Goal: Task Accomplishment & Management: Use online tool/utility

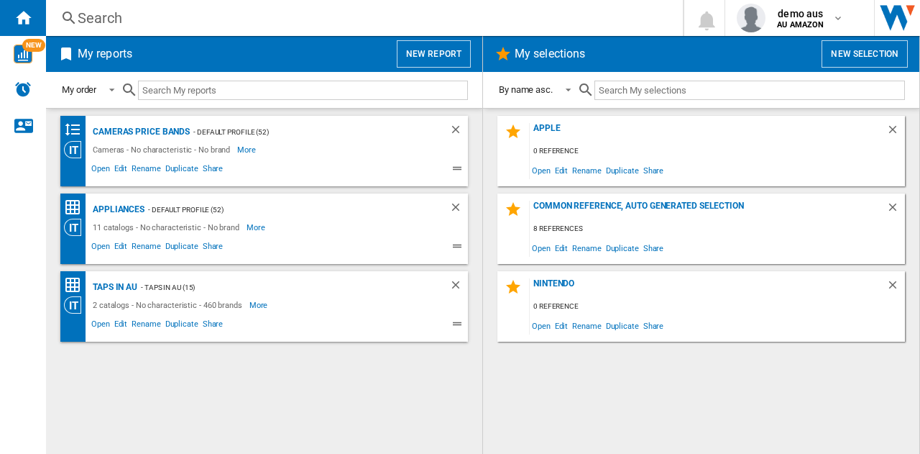
click at [452, 55] on button "New report" at bounding box center [434, 53] width 74 height 27
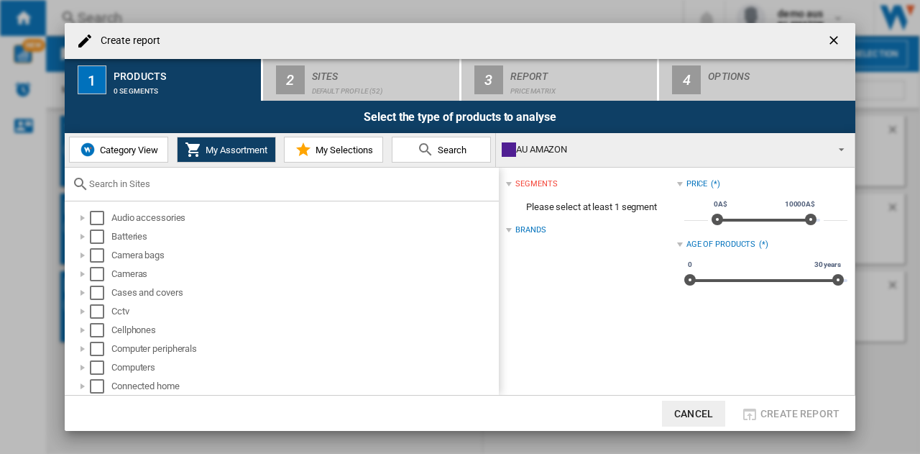
click at [150, 144] on span "Category View" at bounding box center [127, 149] width 62 height 11
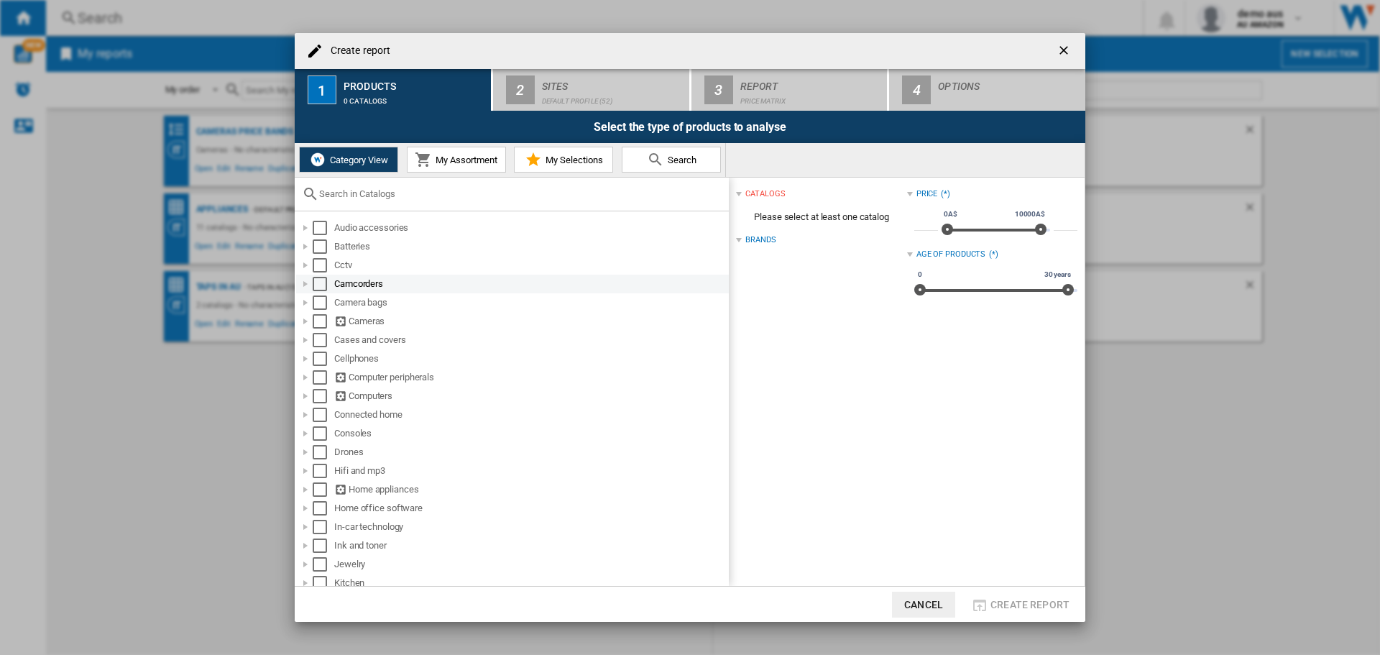
click at [306, 283] on div at bounding box center [305, 284] width 14 height 14
click at [308, 341] on div at bounding box center [305, 340] width 14 height 14
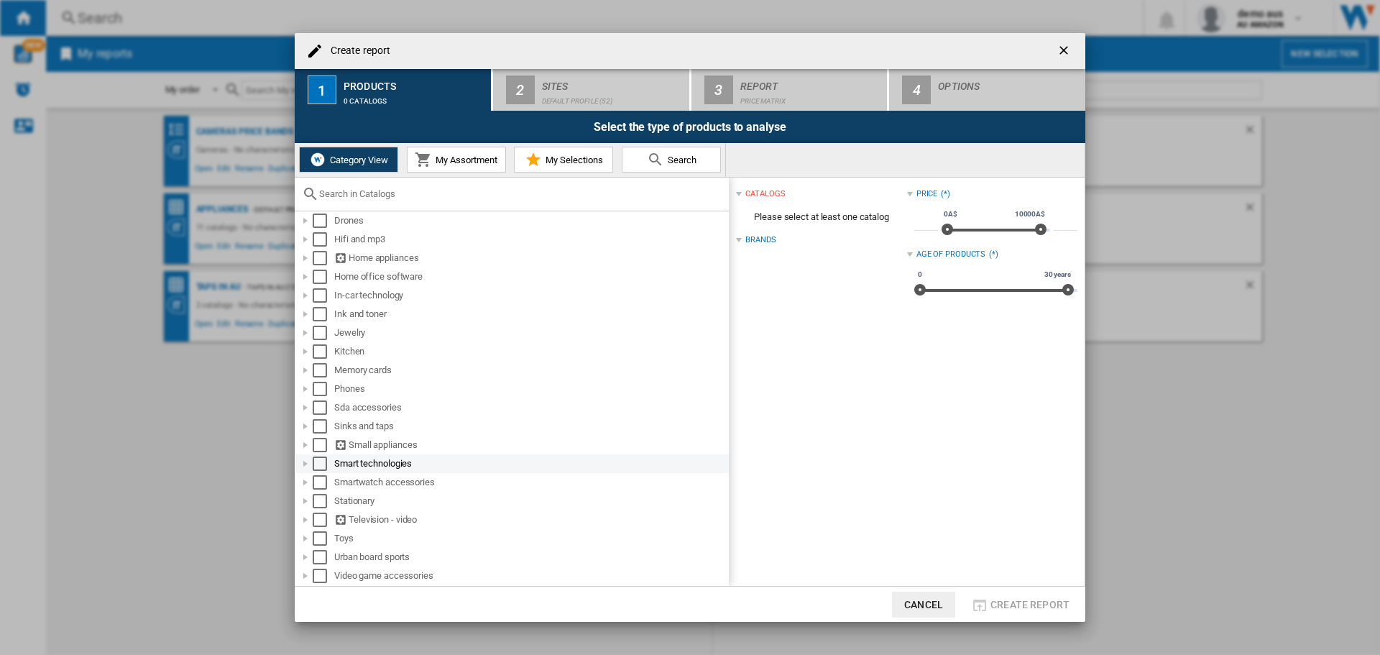
click at [304, 453] on div at bounding box center [305, 463] width 14 height 14
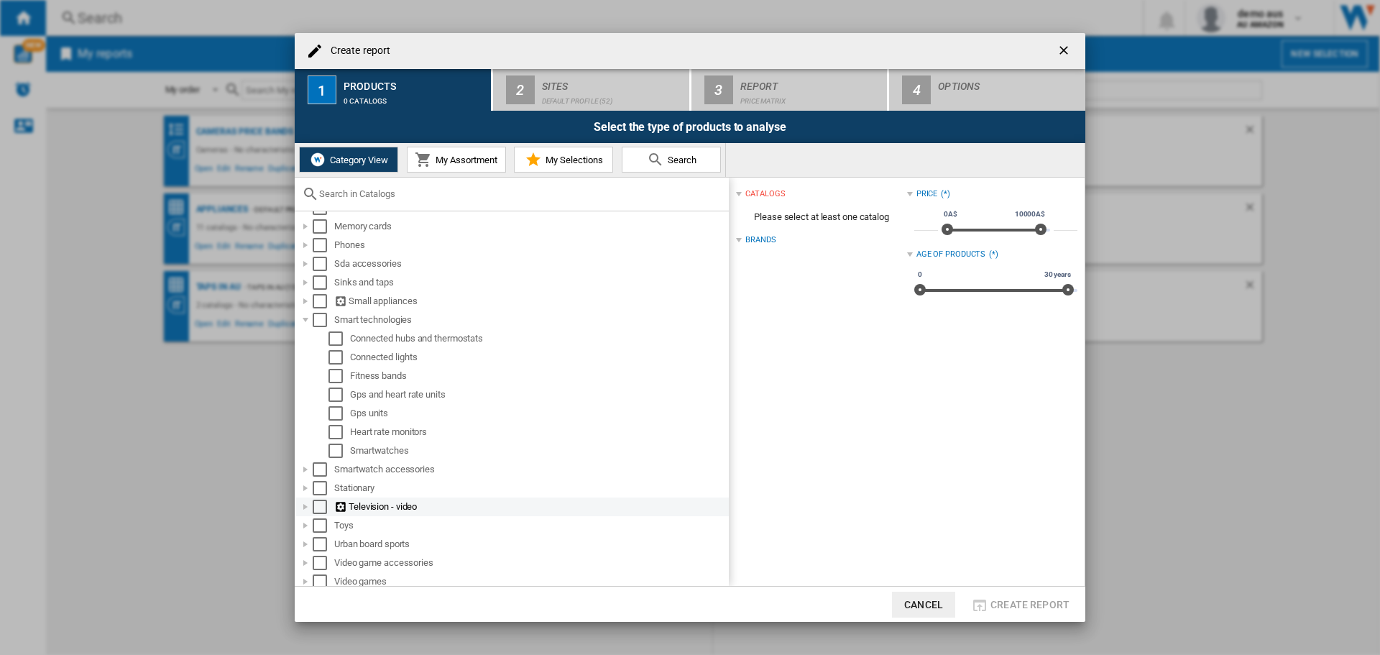
scroll to position [436, 0]
click at [304, 244] on div at bounding box center [305, 241] width 14 height 14
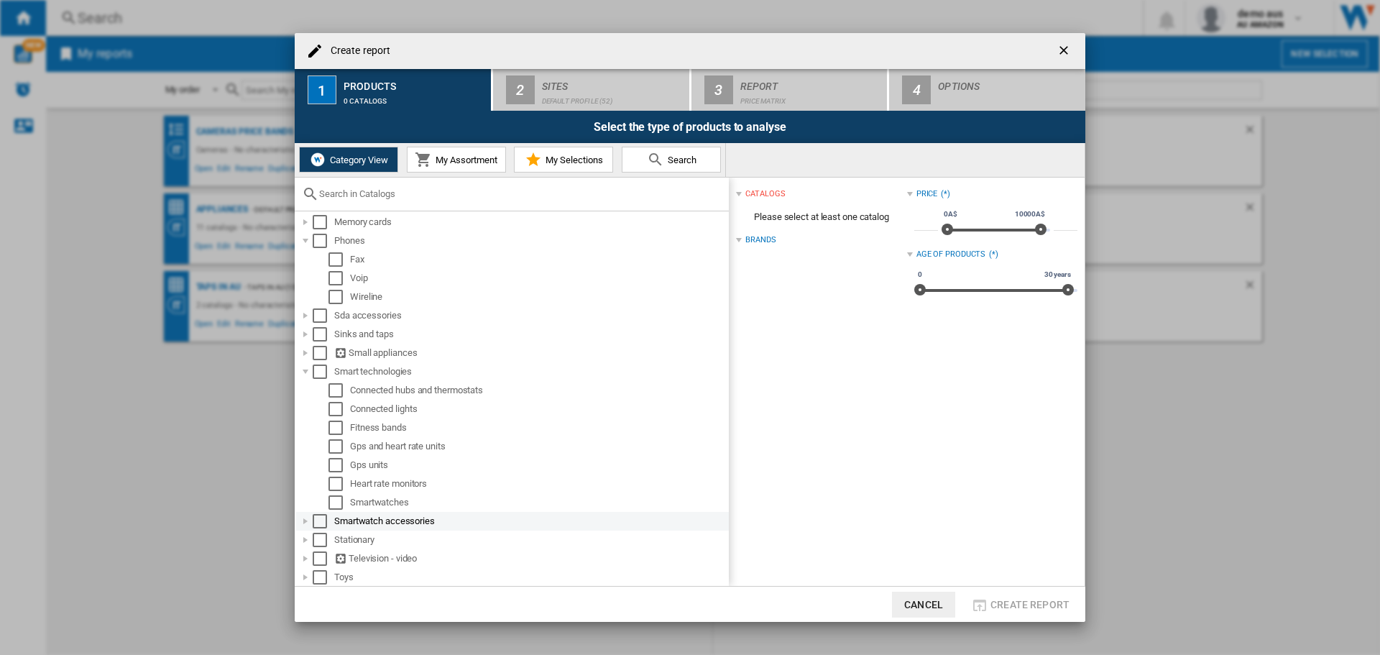
click at [301, 453] on div at bounding box center [305, 521] width 14 height 14
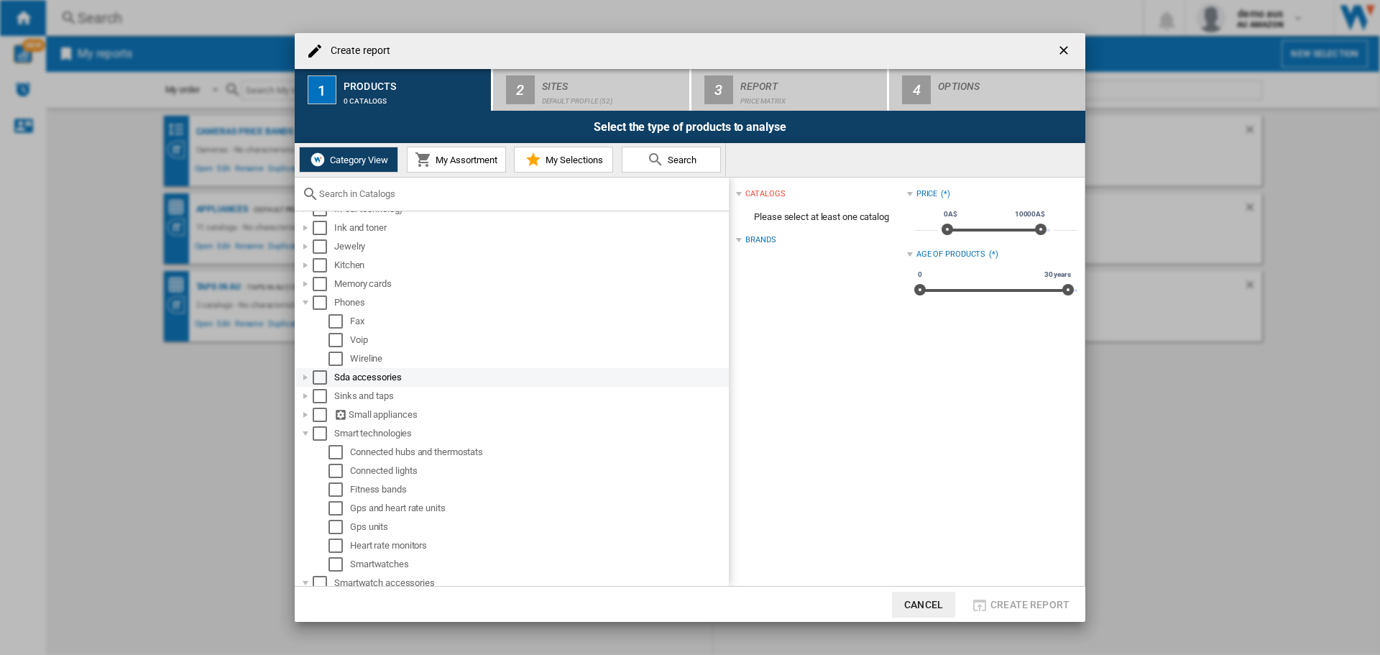
scroll to position [351, 0]
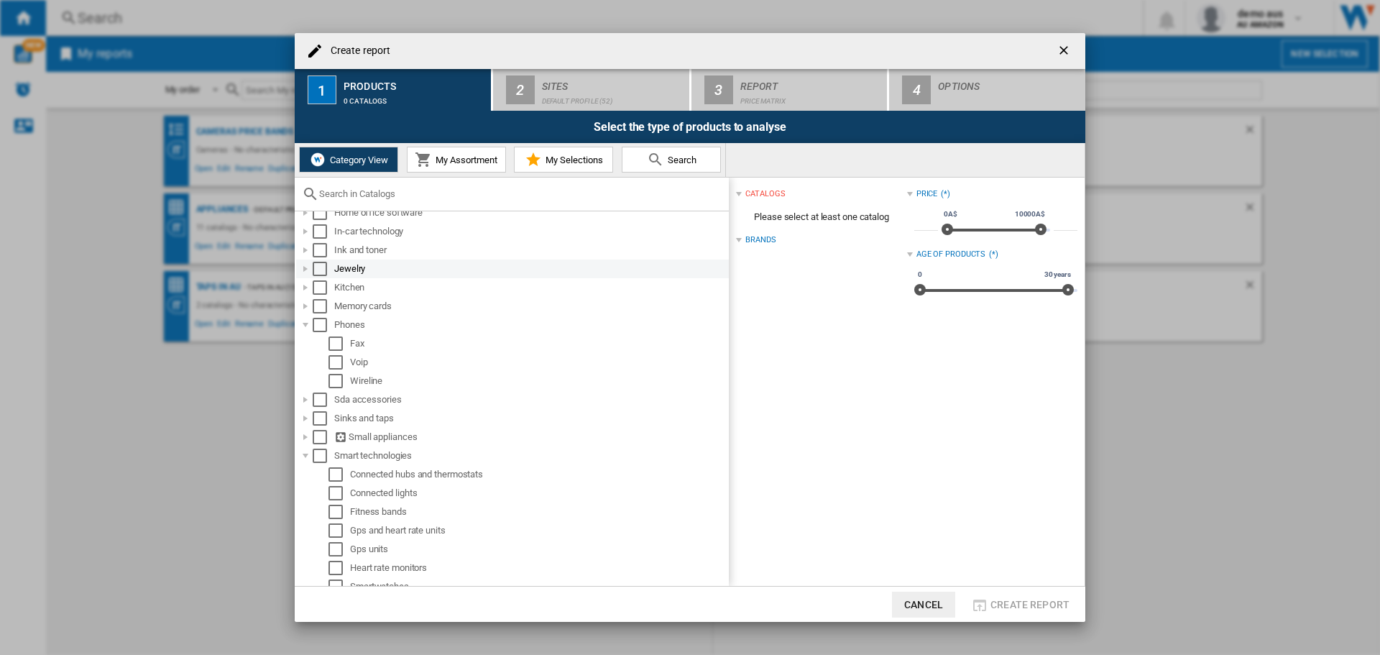
click at [307, 267] on div at bounding box center [305, 269] width 14 height 14
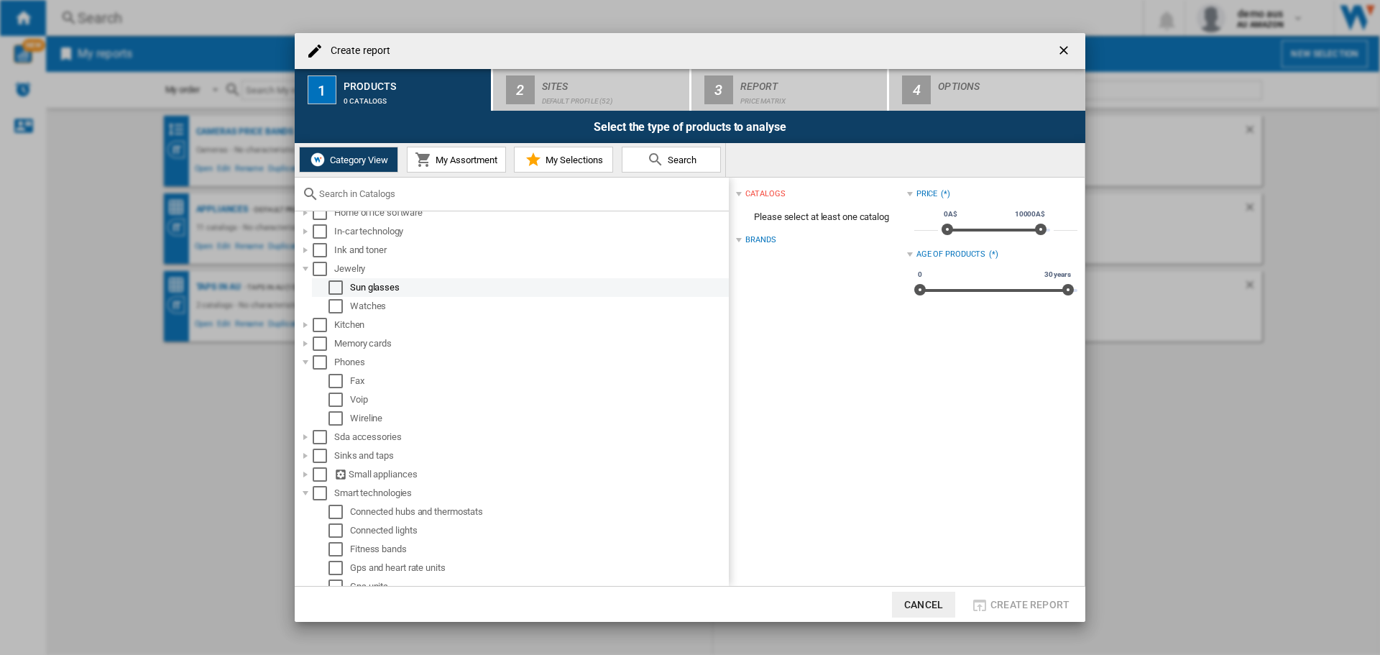
click at [341, 285] on div "Select" at bounding box center [335, 287] width 14 height 14
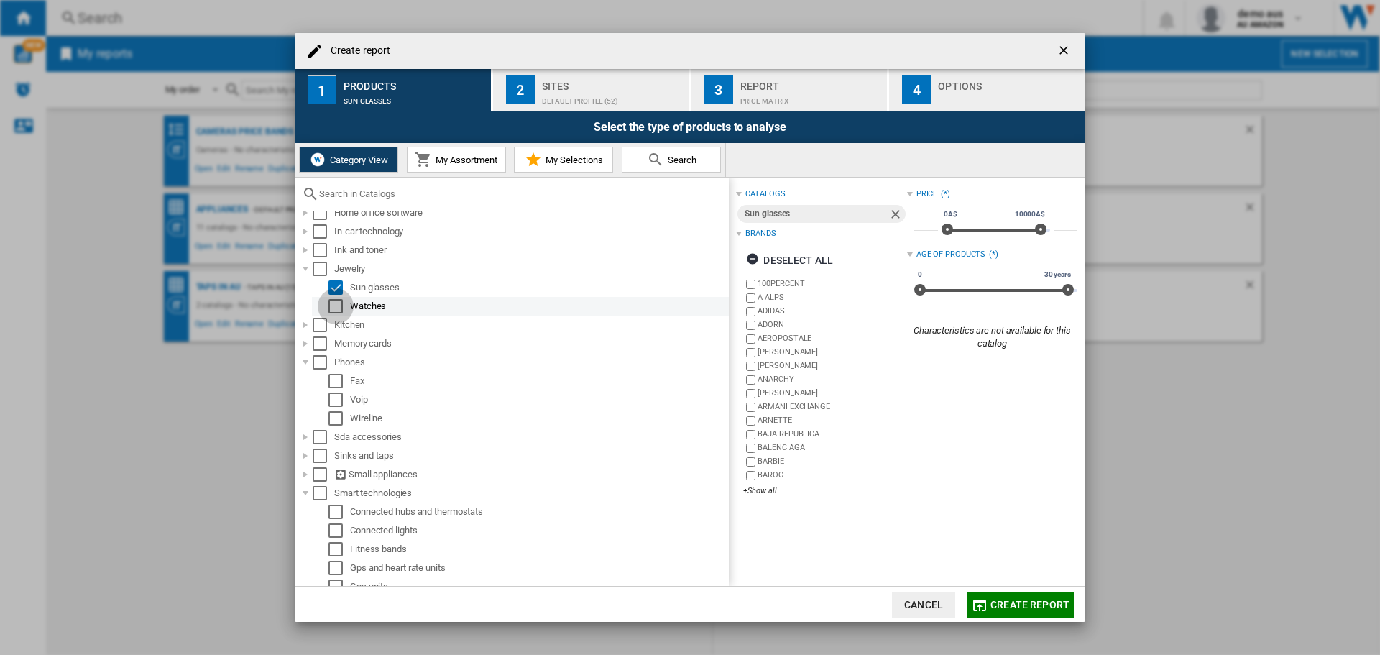
click at [337, 303] on div "Select" at bounding box center [335, 306] width 14 height 14
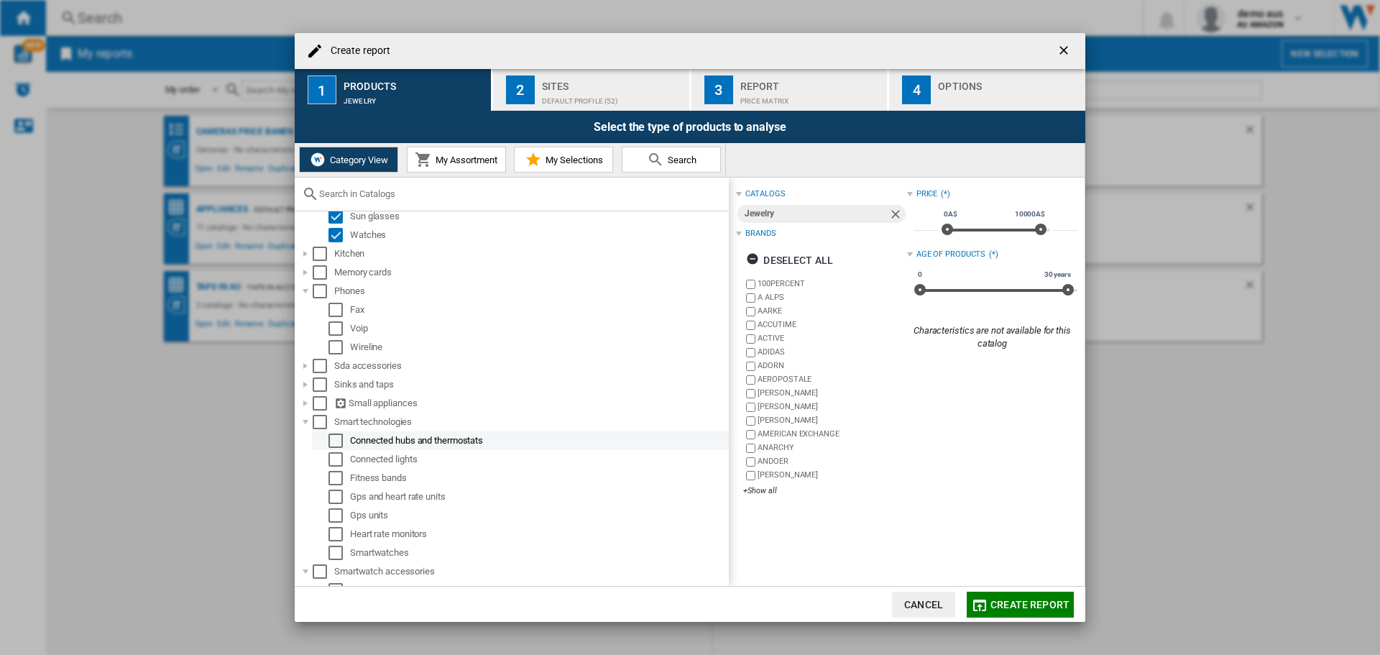
scroll to position [423, 0]
click at [338, 453] on div "Select" at bounding box center [335, 552] width 14 height 14
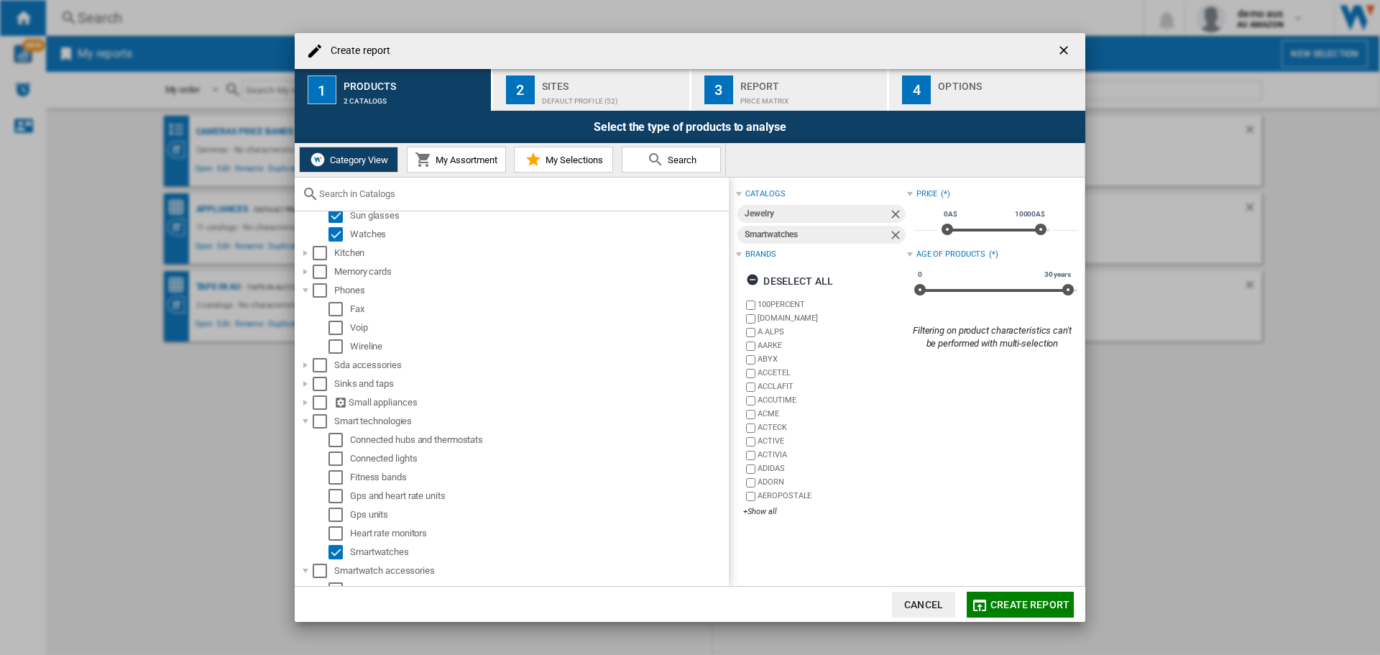
click at [919, 453] on span "Create report" at bounding box center [1029, 605] width 79 height 12
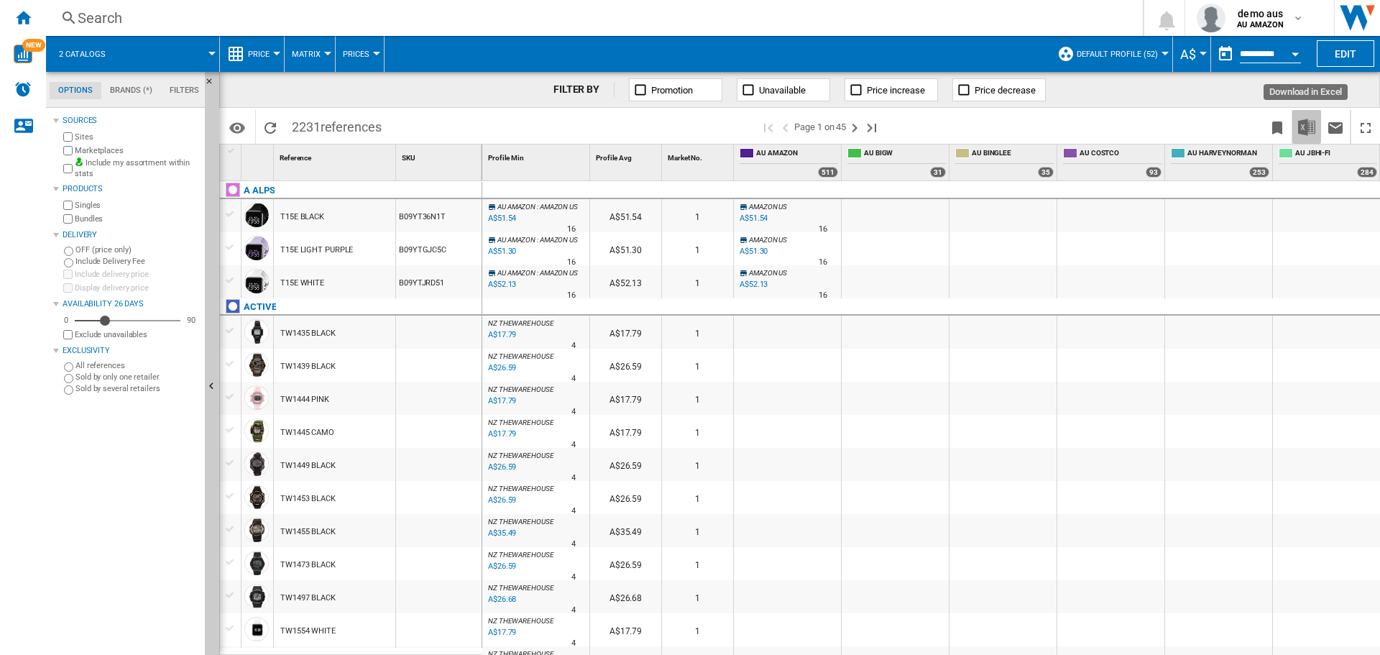
click at [919, 127] on img "Download in Excel" at bounding box center [1306, 127] width 17 height 17
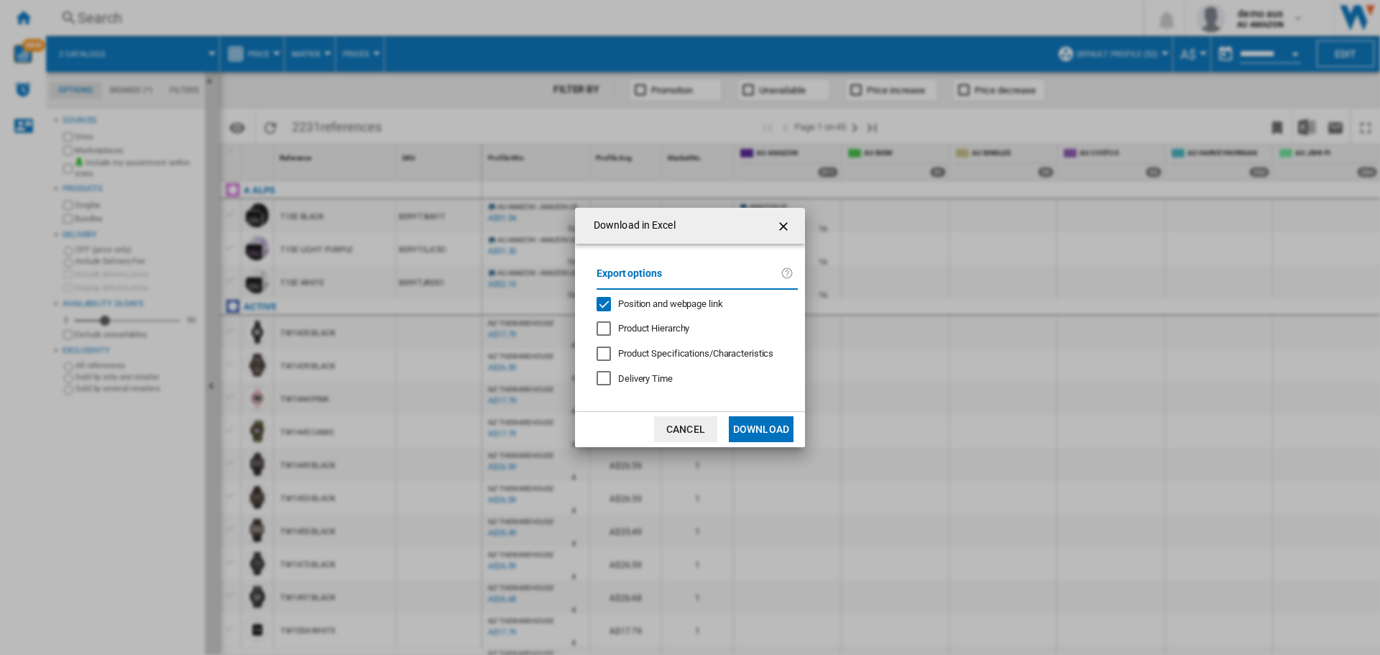
drag, startPoint x: 751, startPoint y: 428, endPoint x: 755, endPoint y: 363, distance: 64.8
click at [755, 363] on div "Download in Excel Export options Position and webpage link Product Hierarchy Pr…" at bounding box center [690, 327] width 230 height 239
click at [757, 429] on button "Download" at bounding box center [761, 429] width 65 height 26
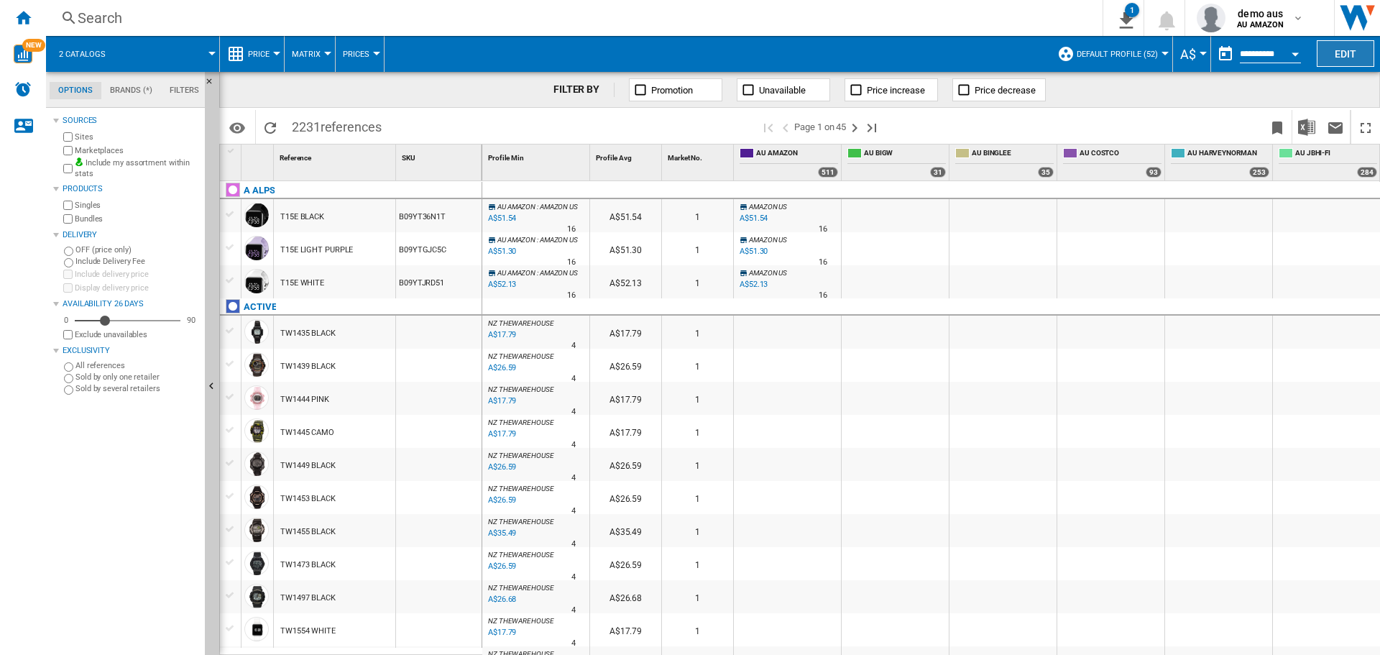
click at [919, 56] on button "Edit" at bounding box center [1346, 53] width 58 height 27
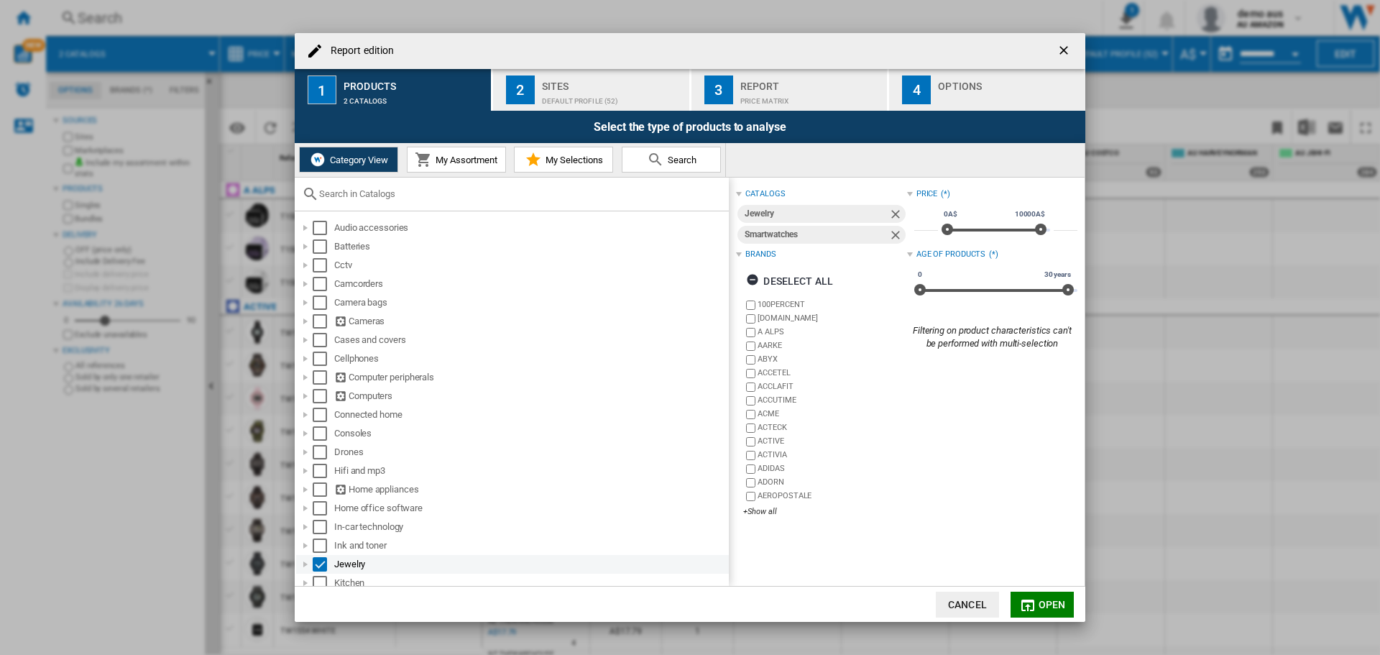
click at [321, 453] on div "Select" at bounding box center [320, 564] width 14 height 14
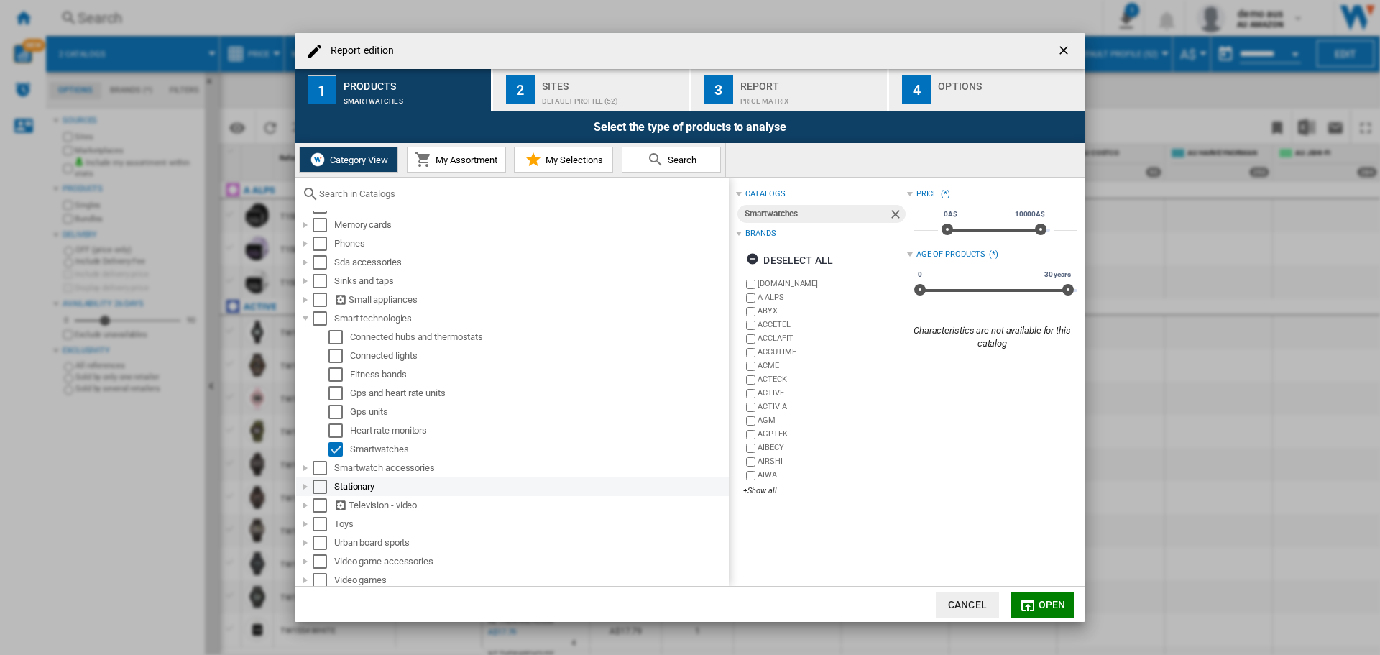
scroll to position [380, 0]
click at [317, 313] on div "Select" at bounding box center [320, 315] width 14 height 14
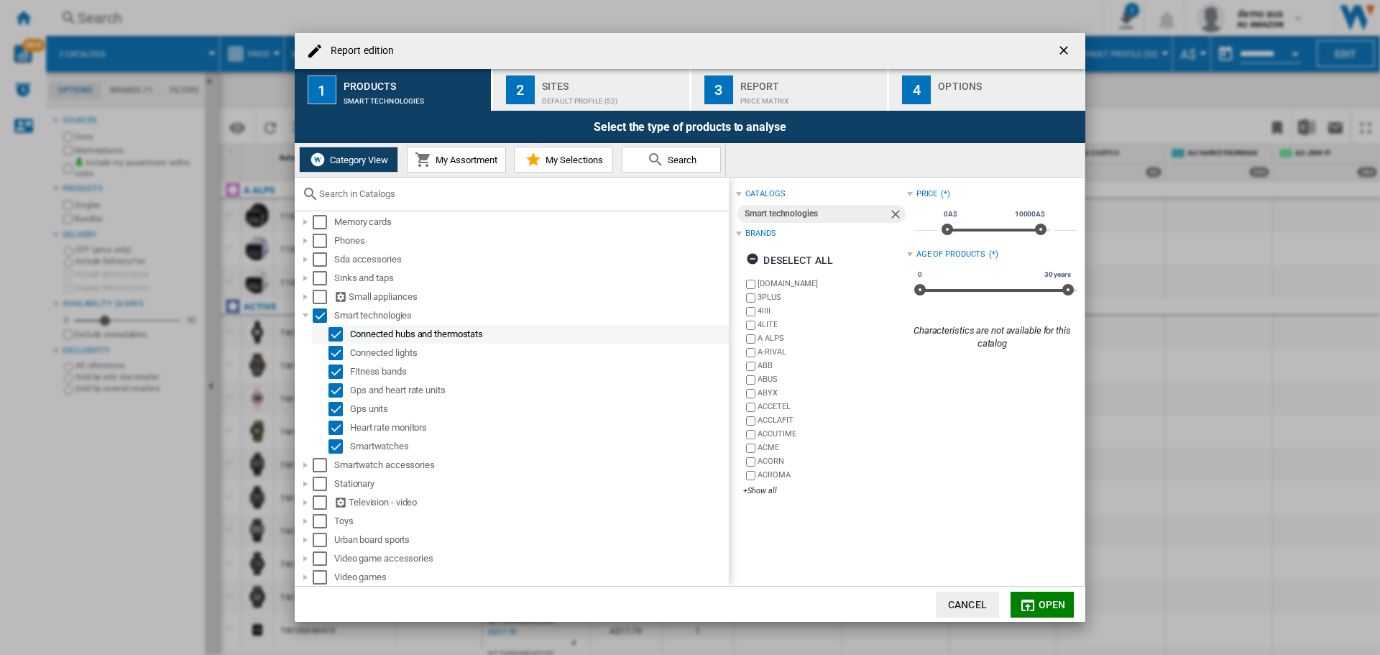
click at [335, 336] on div "Select" at bounding box center [335, 334] width 14 height 14
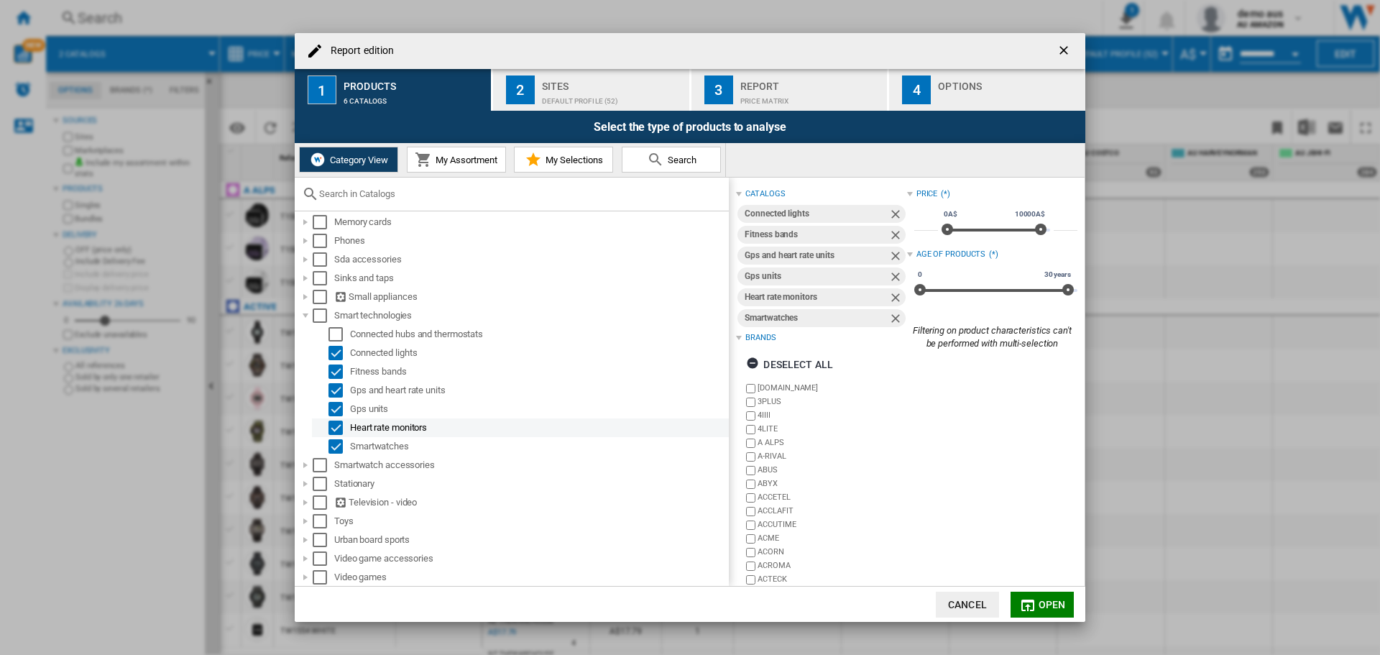
click at [336, 428] on div "Select" at bounding box center [335, 427] width 14 height 14
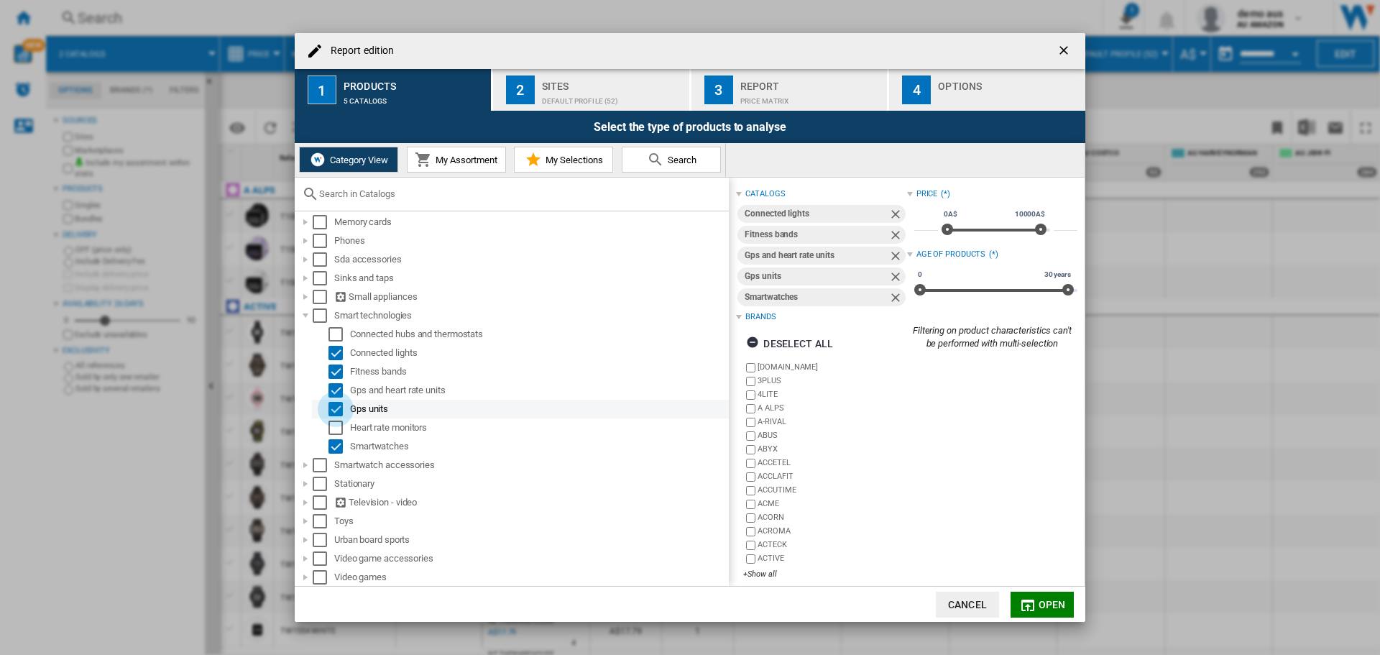
click at [338, 412] on div "Select" at bounding box center [335, 409] width 14 height 14
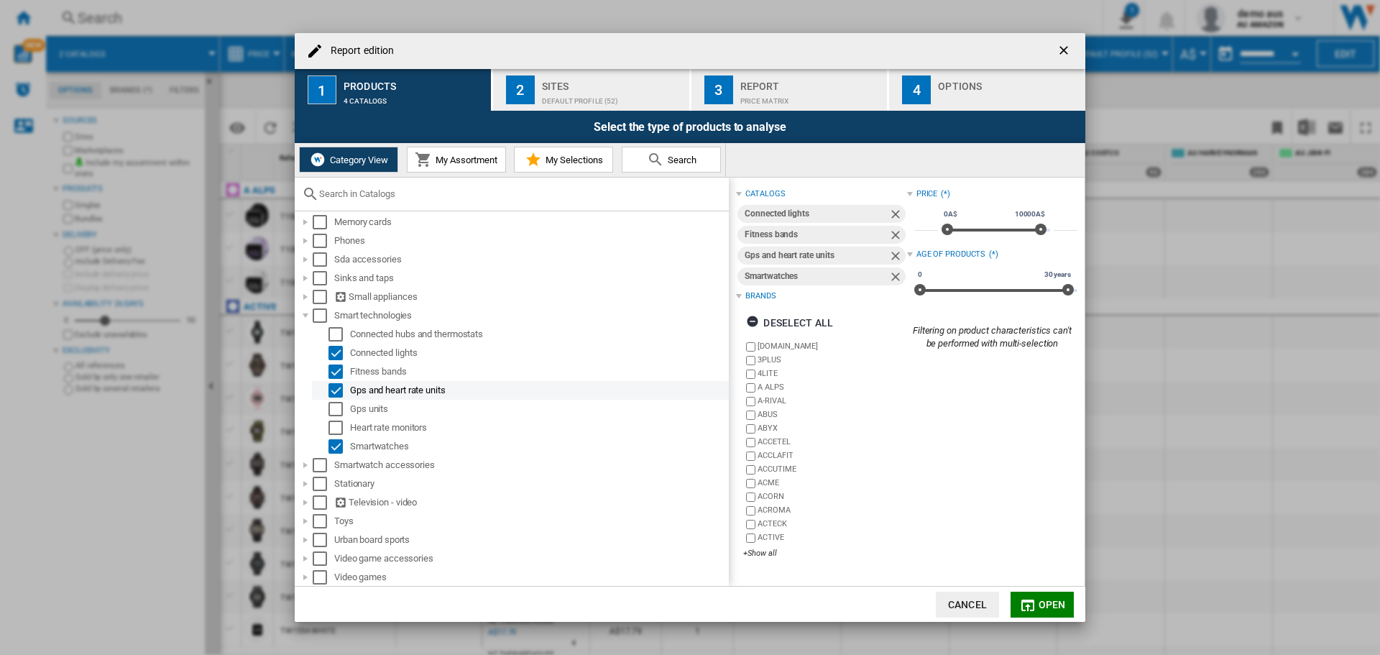
click at [335, 388] on div "Select" at bounding box center [335, 390] width 14 height 14
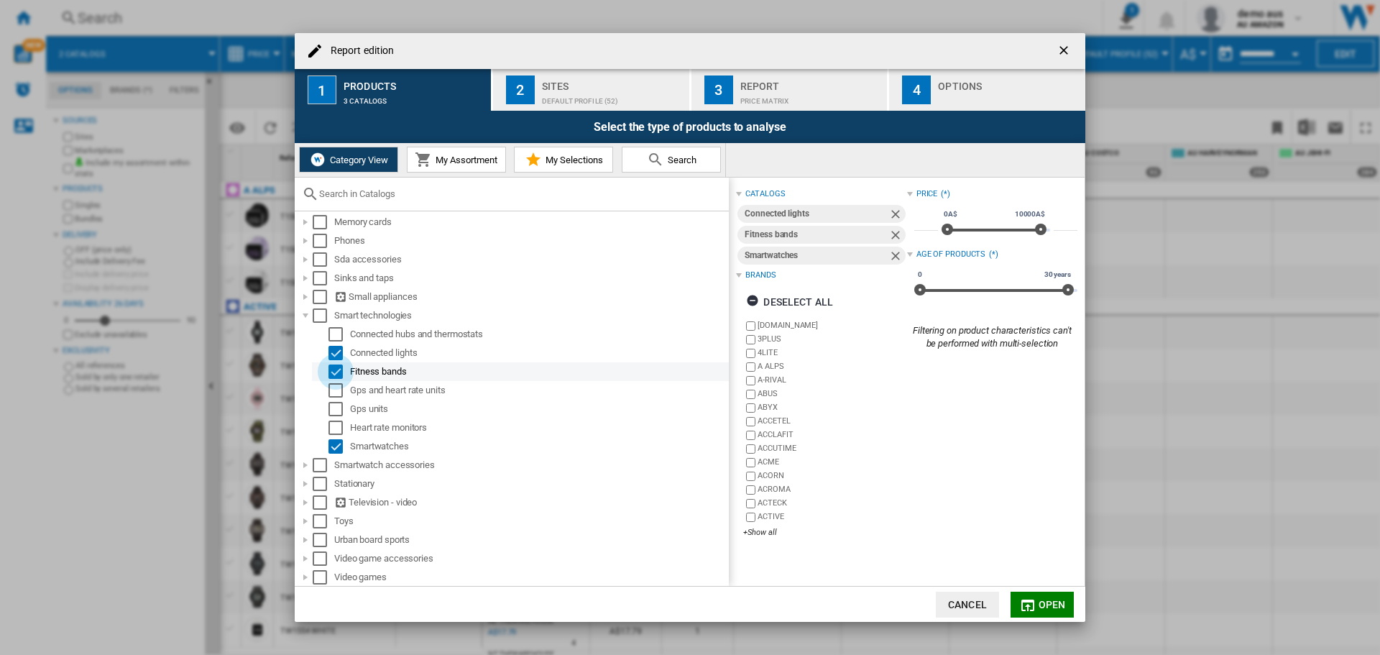
click at [334, 372] on div "Select" at bounding box center [335, 371] width 14 height 14
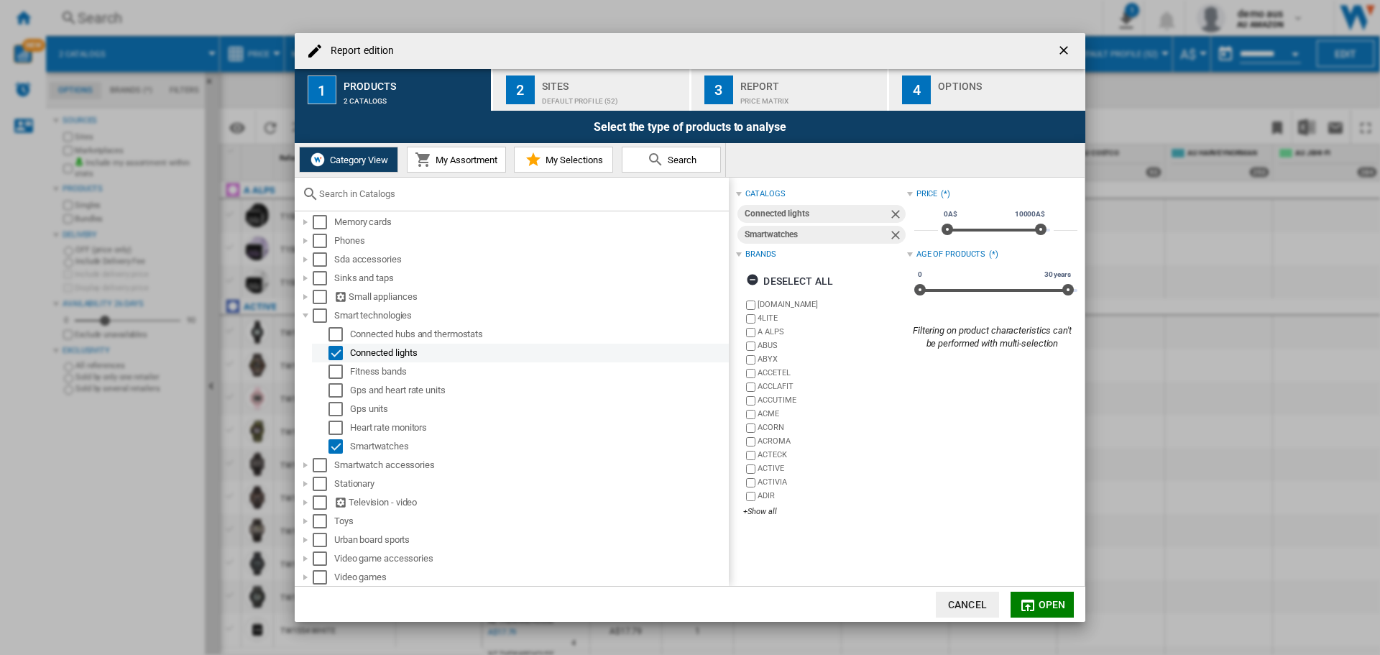
click at [334, 354] on div "Select" at bounding box center [335, 353] width 14 height 14
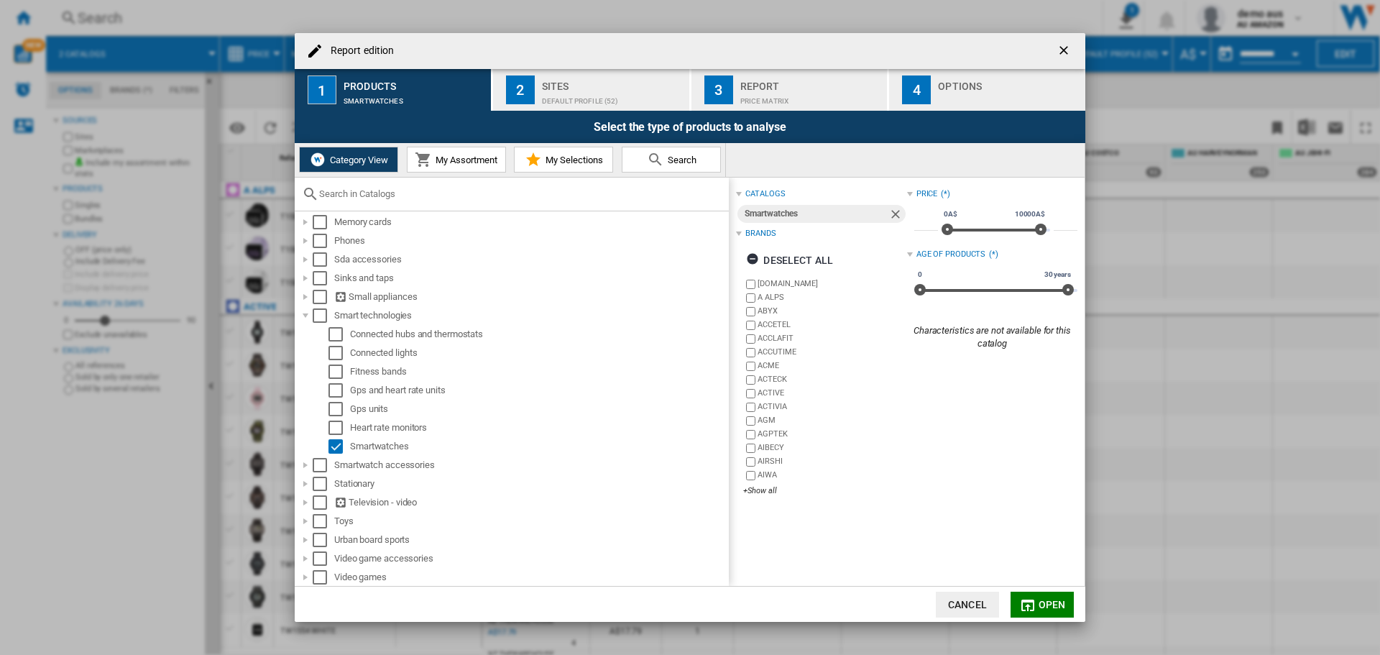
click at [919, 453] on span "Open" at bounding box center [1052, 605] width 27 height 12
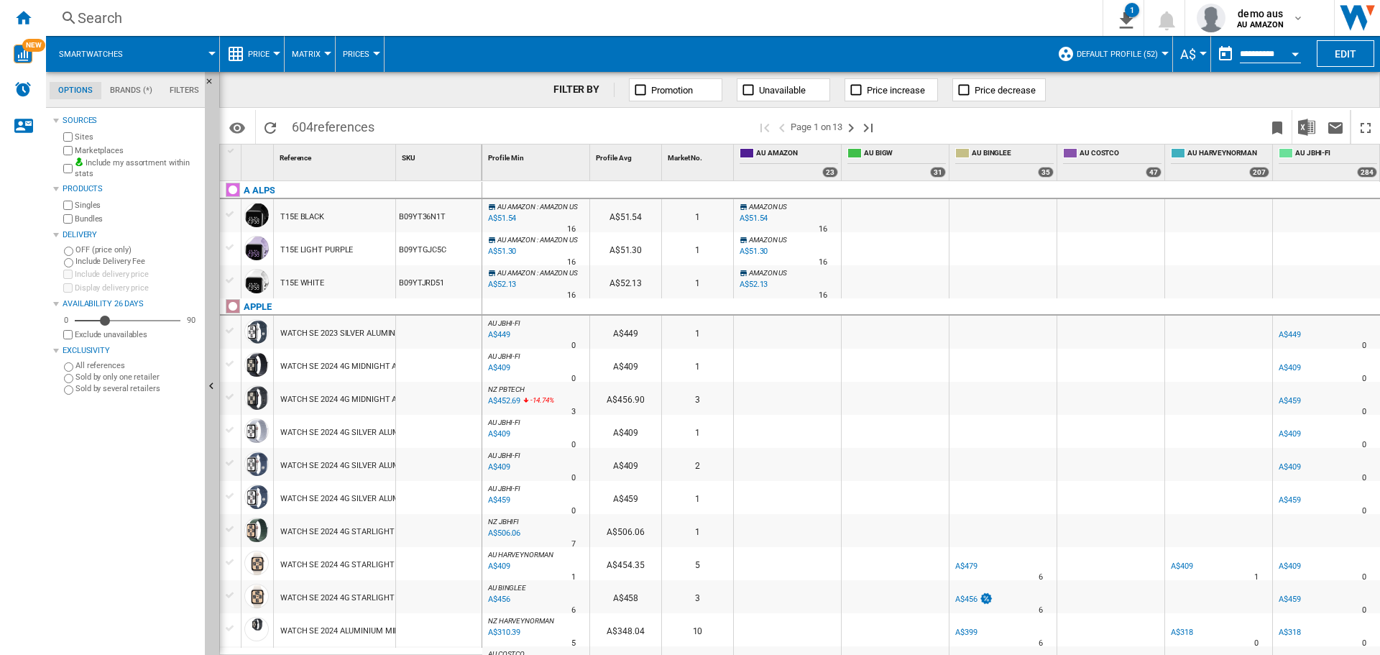
click at [424, 453] on div at bounding box center [351, 652] width 262 height 8
click at [919, 127] on img "Download in Excel" at bounding box center [1306, 127] width 17 height 17
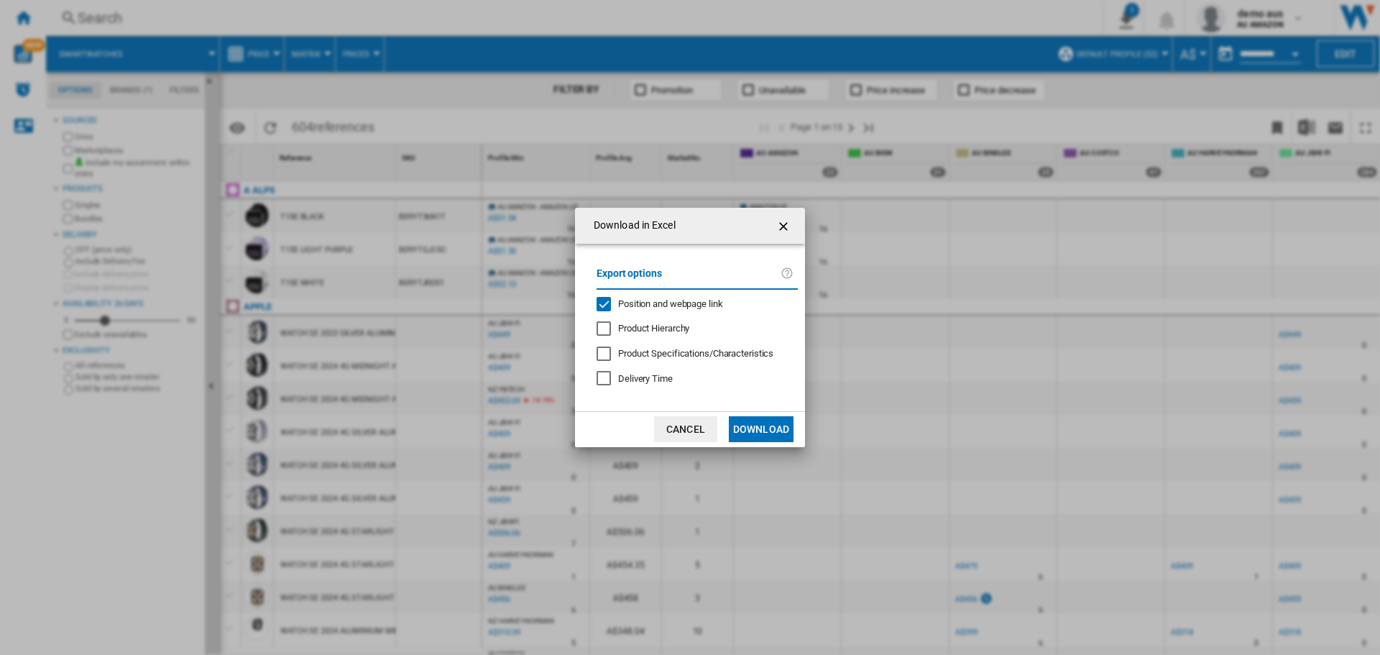
click at [771, 421] on button "Download" at bounding box center [761, 429] width 65 height 26
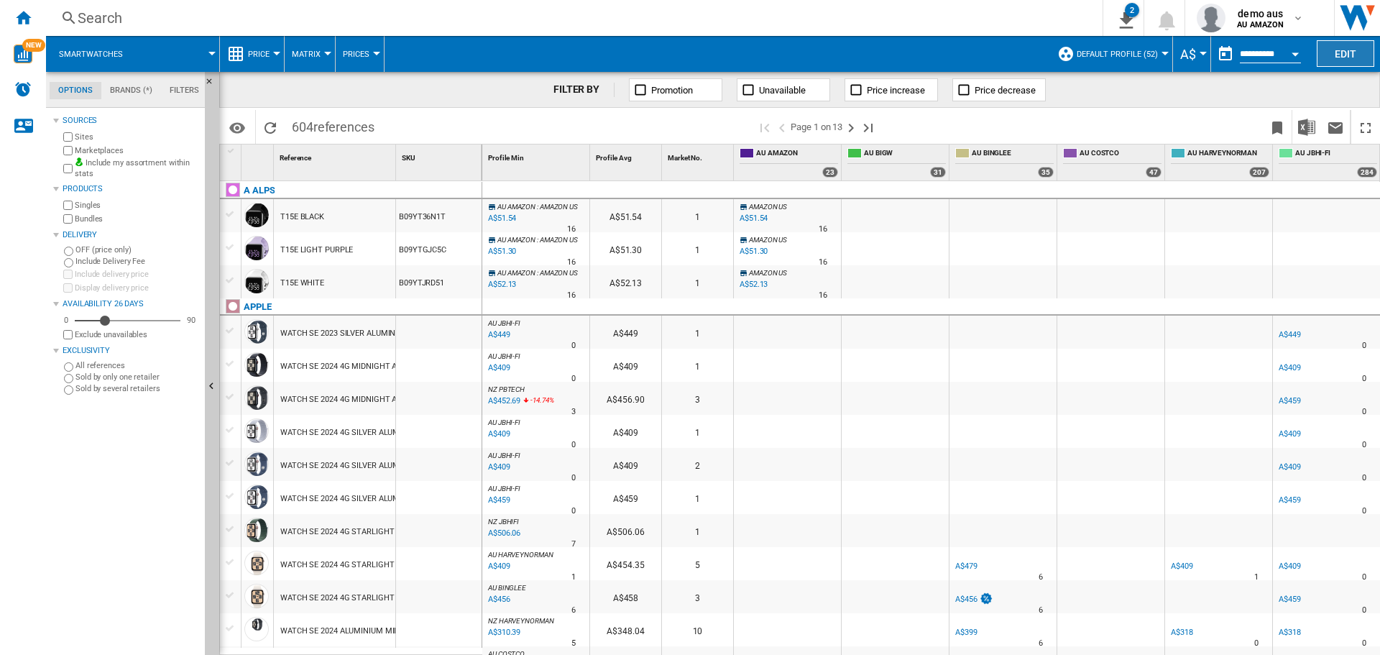
click at [919, 55] on button "Edit" at bounding box center [1346, 53] width 58 height 27
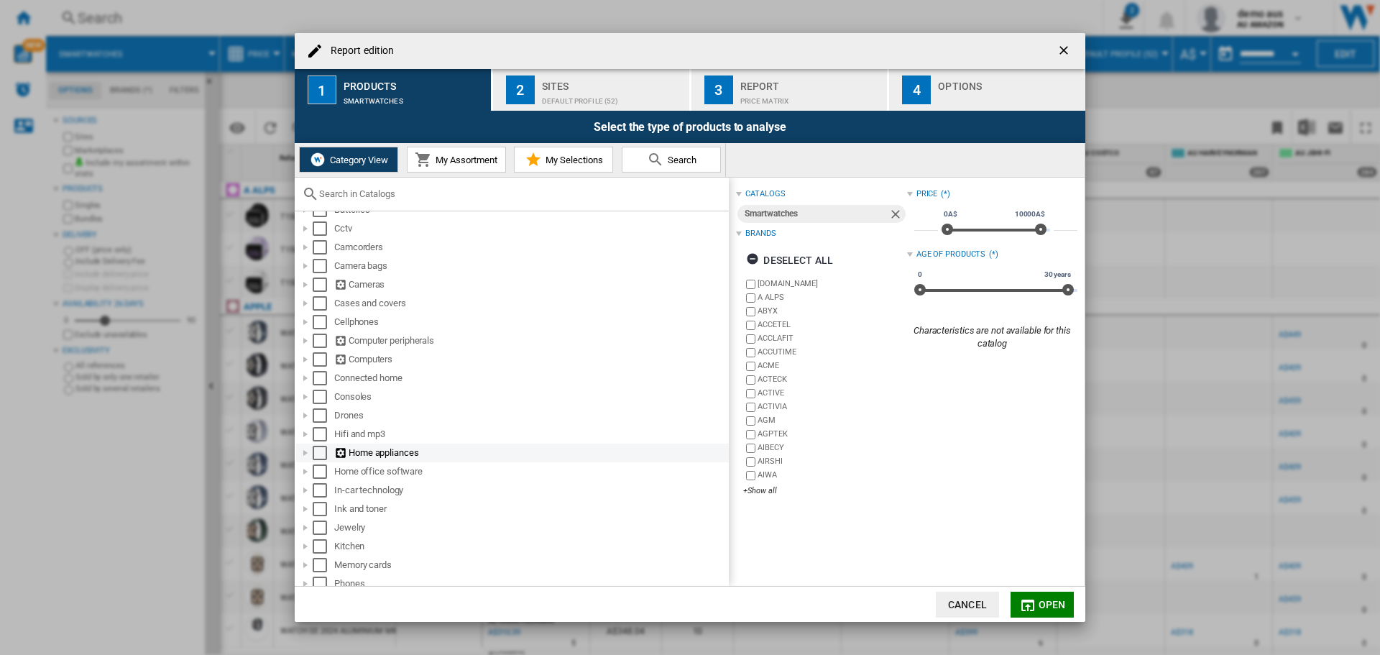
scroll to position [72, 0]
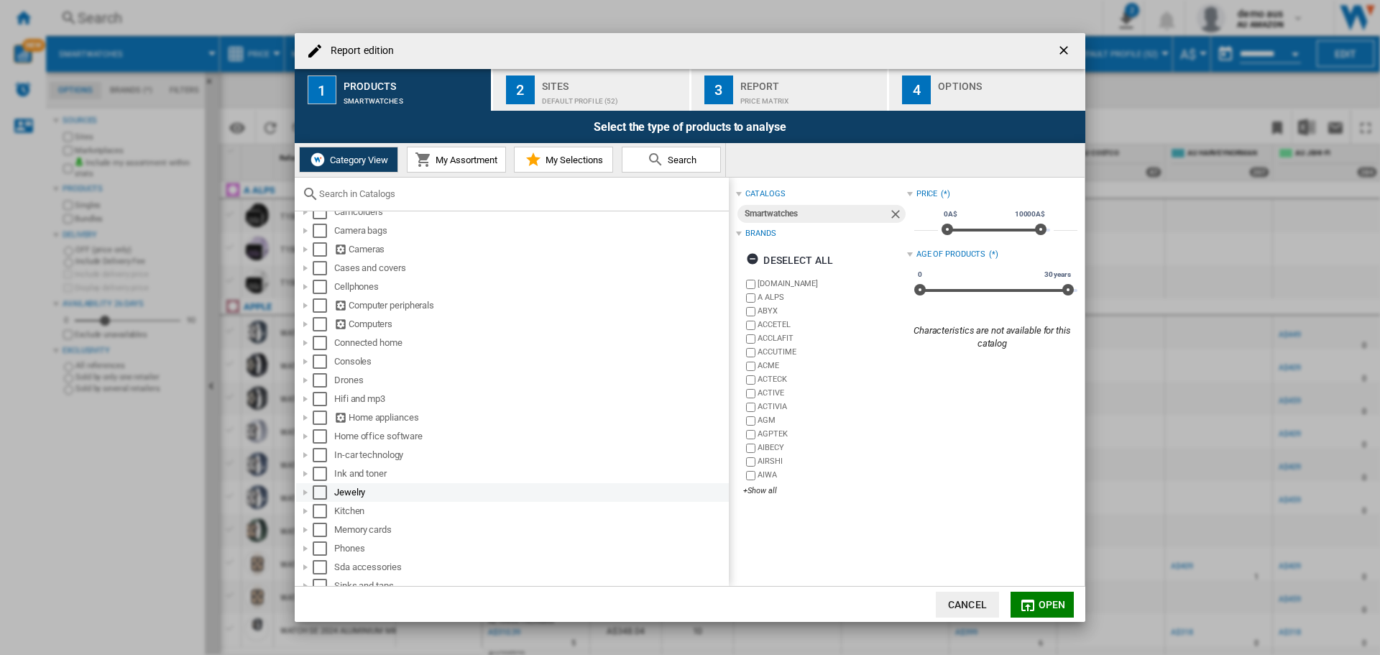
click at [305, 453] on div "Report edition ..." at bounding box center [305, 492] width 14 height 14
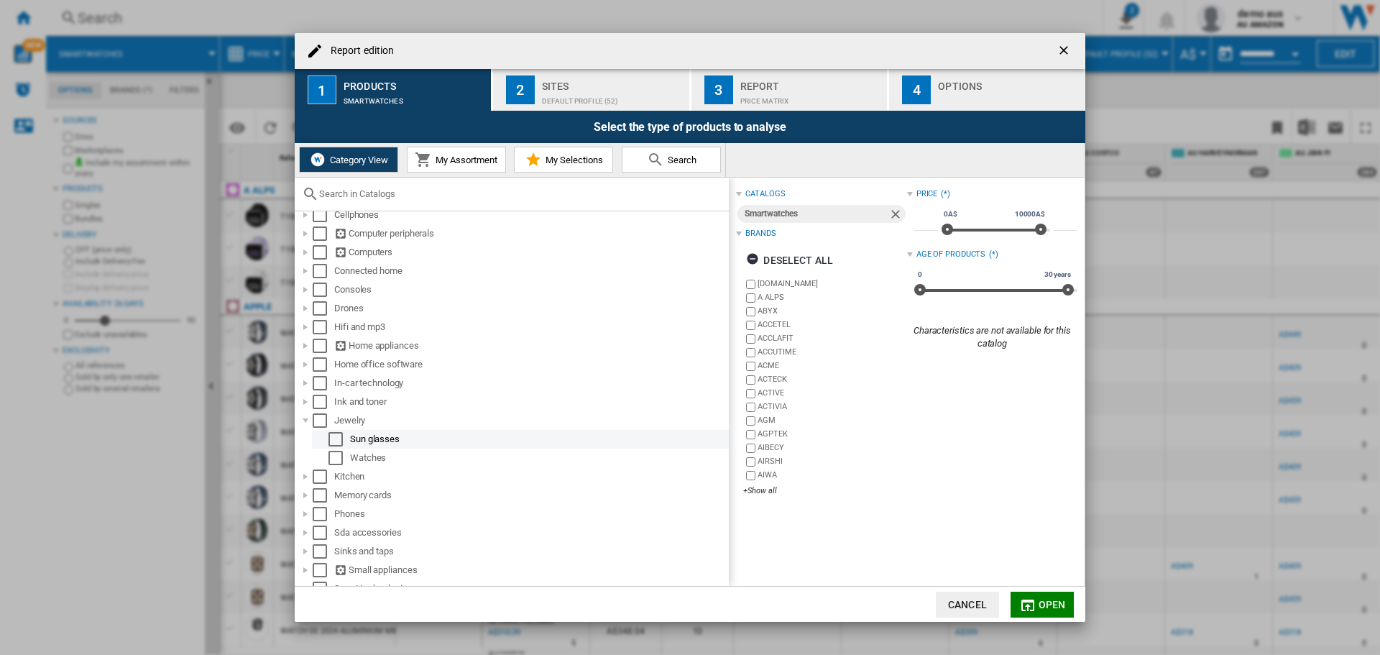
click at [336, 437] on div "Select" at bounding box center [335, 439] width 14 height 14
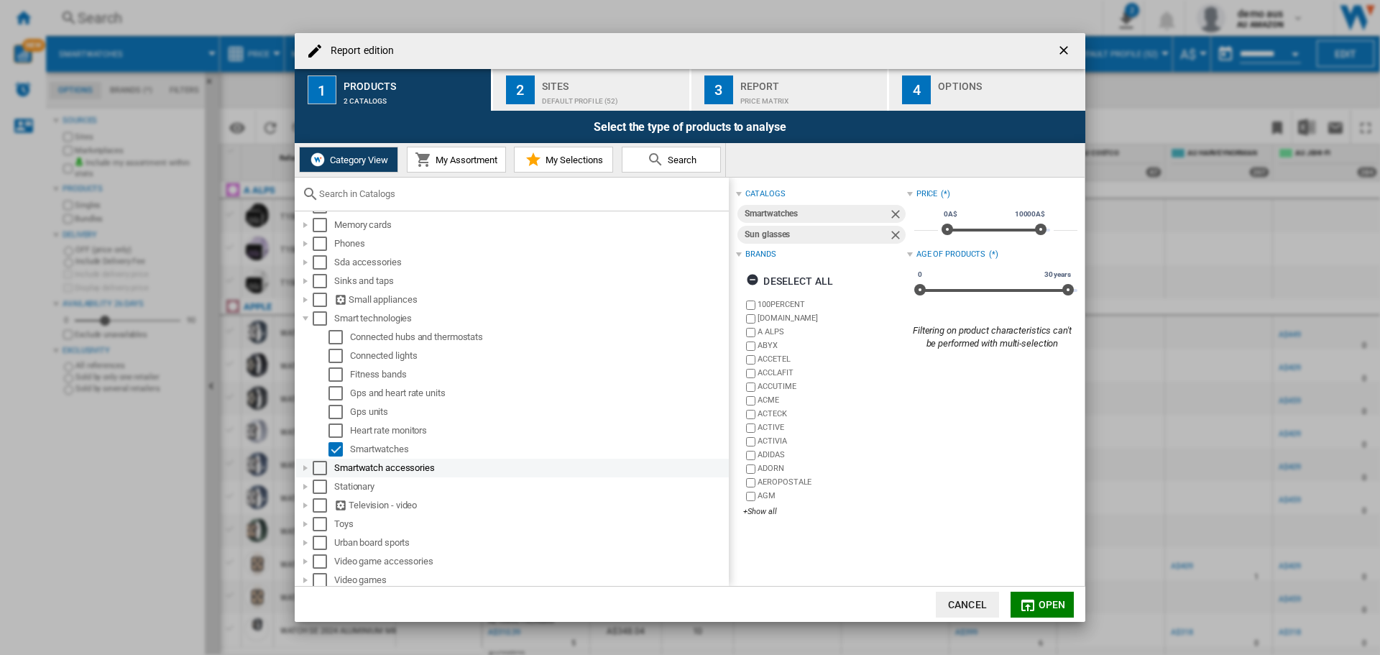
scroll to position [417, 0]
click at [339, 447] on div "Select" at bounding box center [335, 446] width 14 height 14
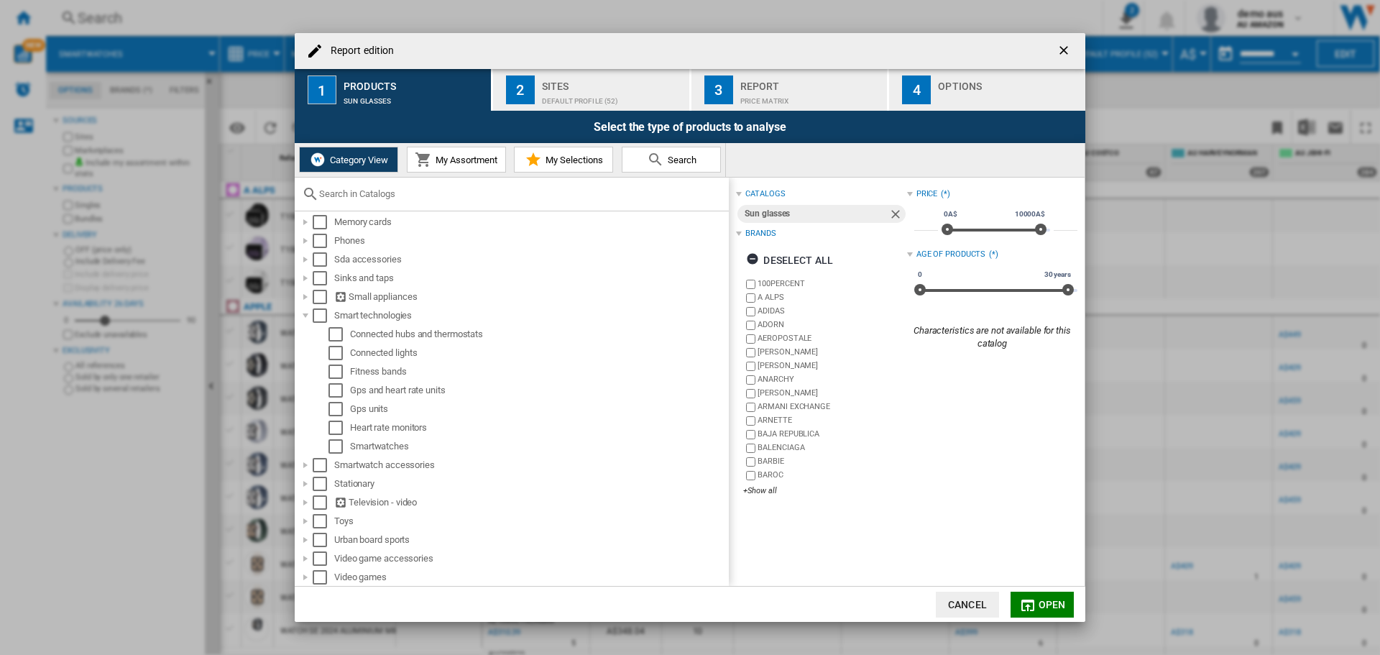
click at [919, 453] on span "Open" at bounding box center [1052, 605] width 27 height 12
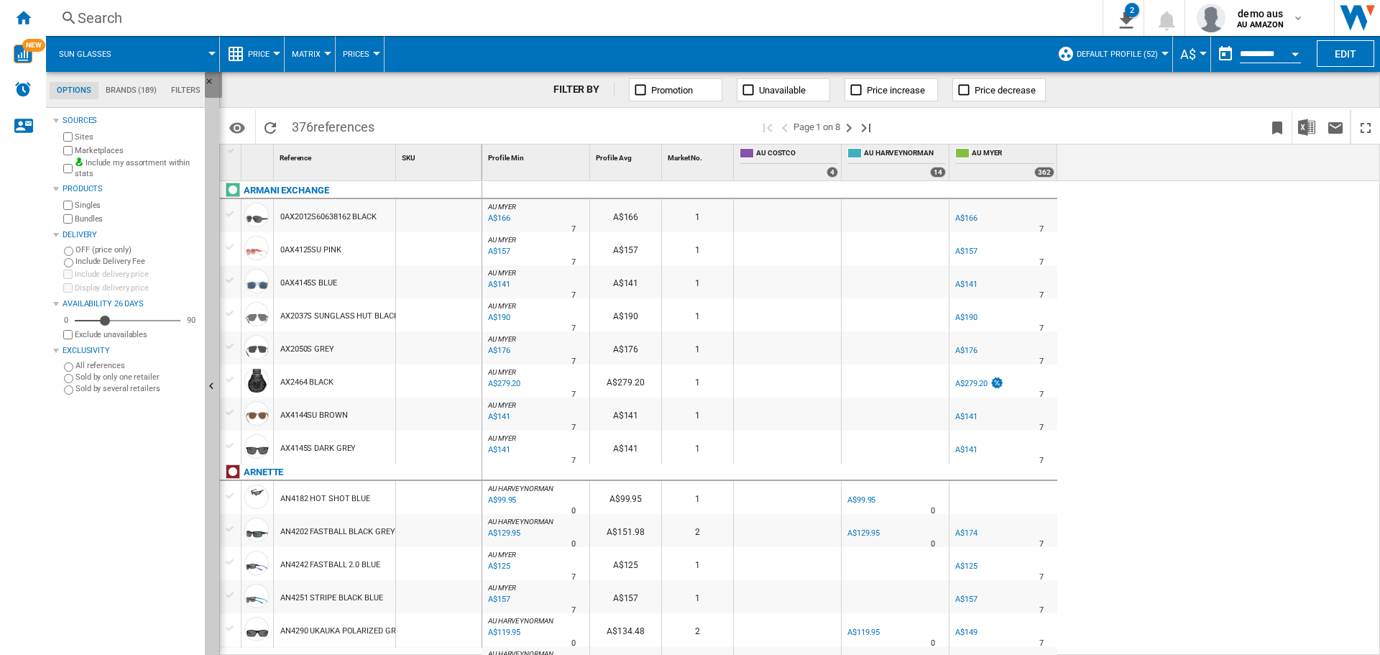
click at [211, 78] on ng-md-icon "Hide" at bounding box center [213, 85] width 17 height 17
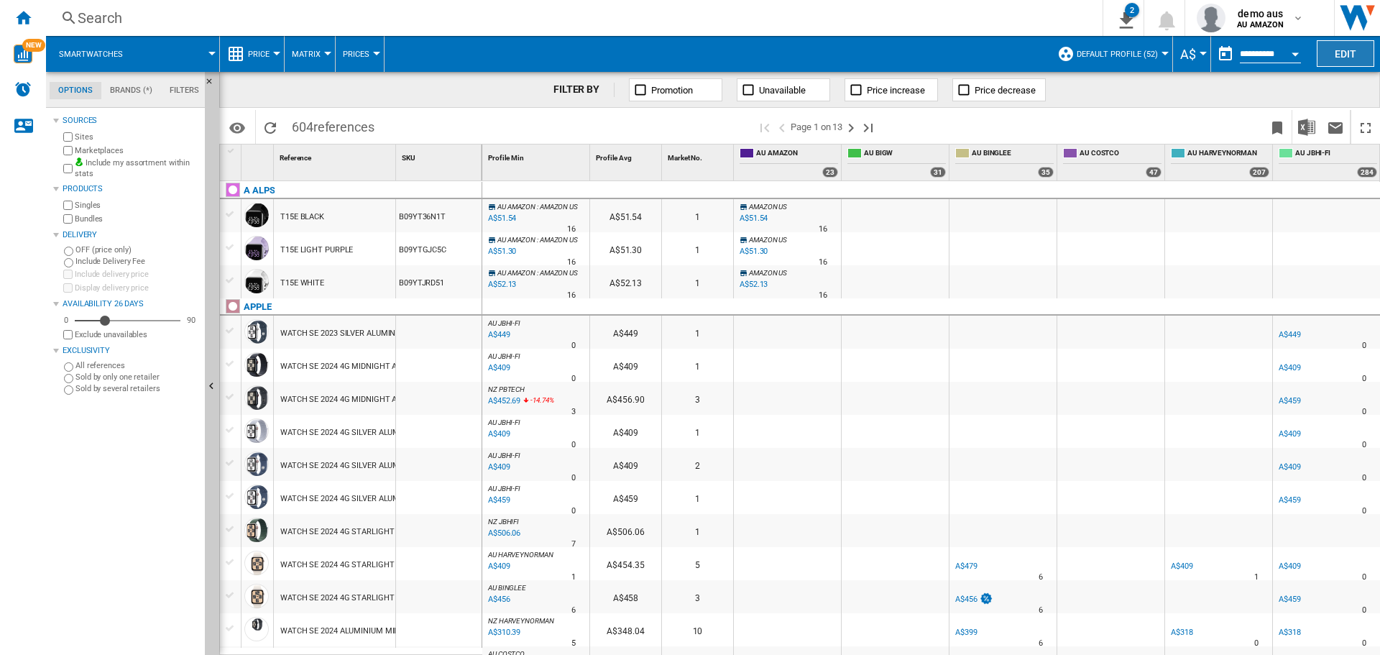
click at [919, 52] on button "Edit" at bounding box center [1346, 53] width 58 height 27
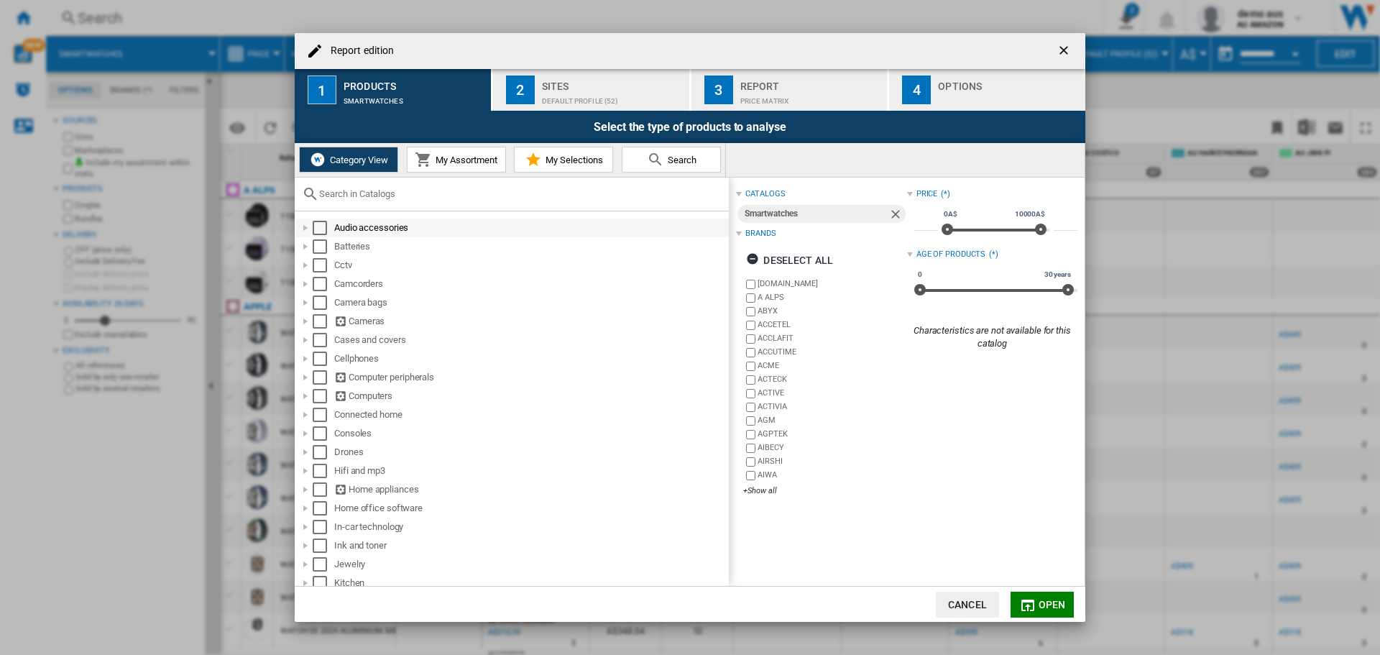
click at [303, 228] on div "Report edition ..." at bounding box center [305, 228] width 14 height 14
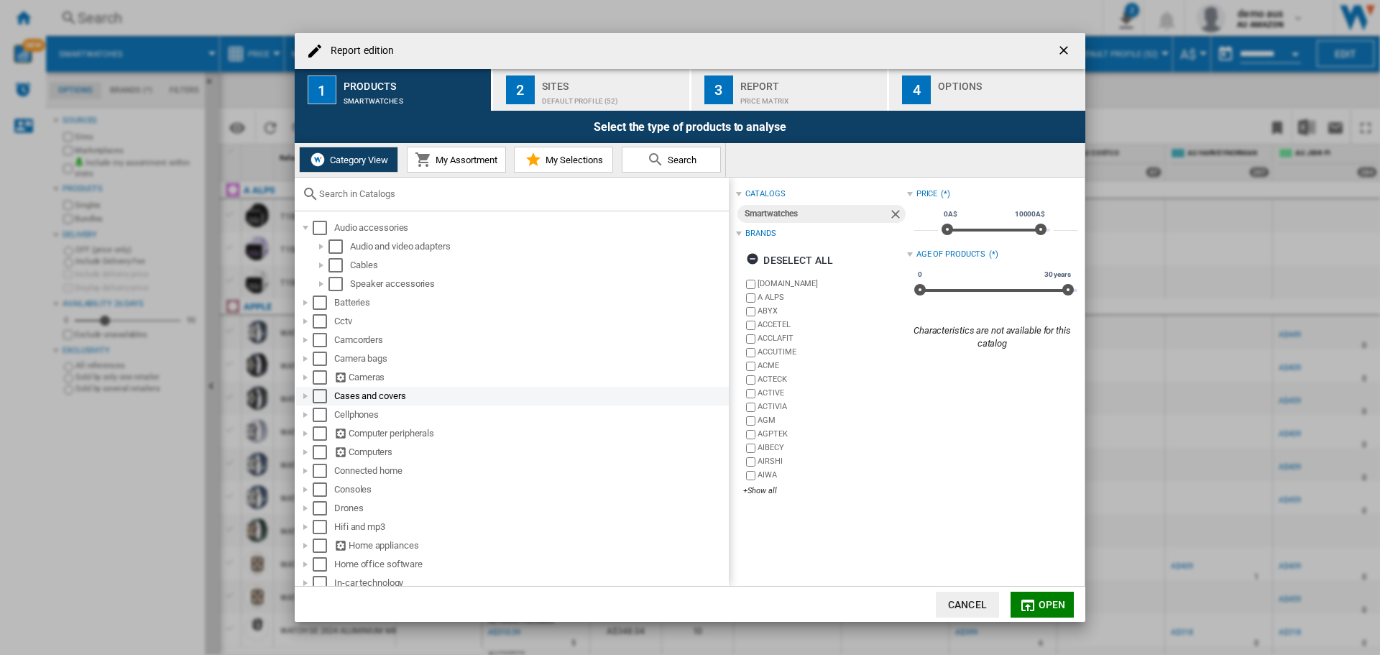
scroll to position [72, 0]
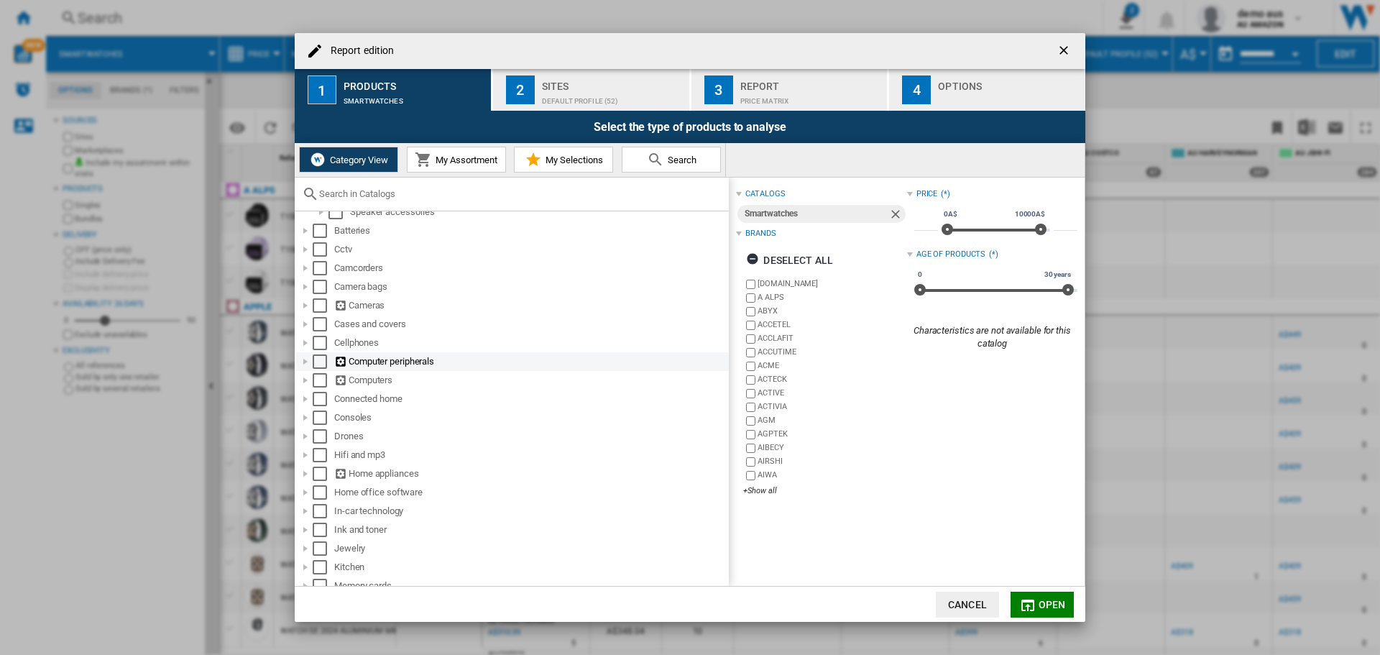
click at [305, 363] on div "Report edition ..." at bounding box center [305, 361] width 14 height 14
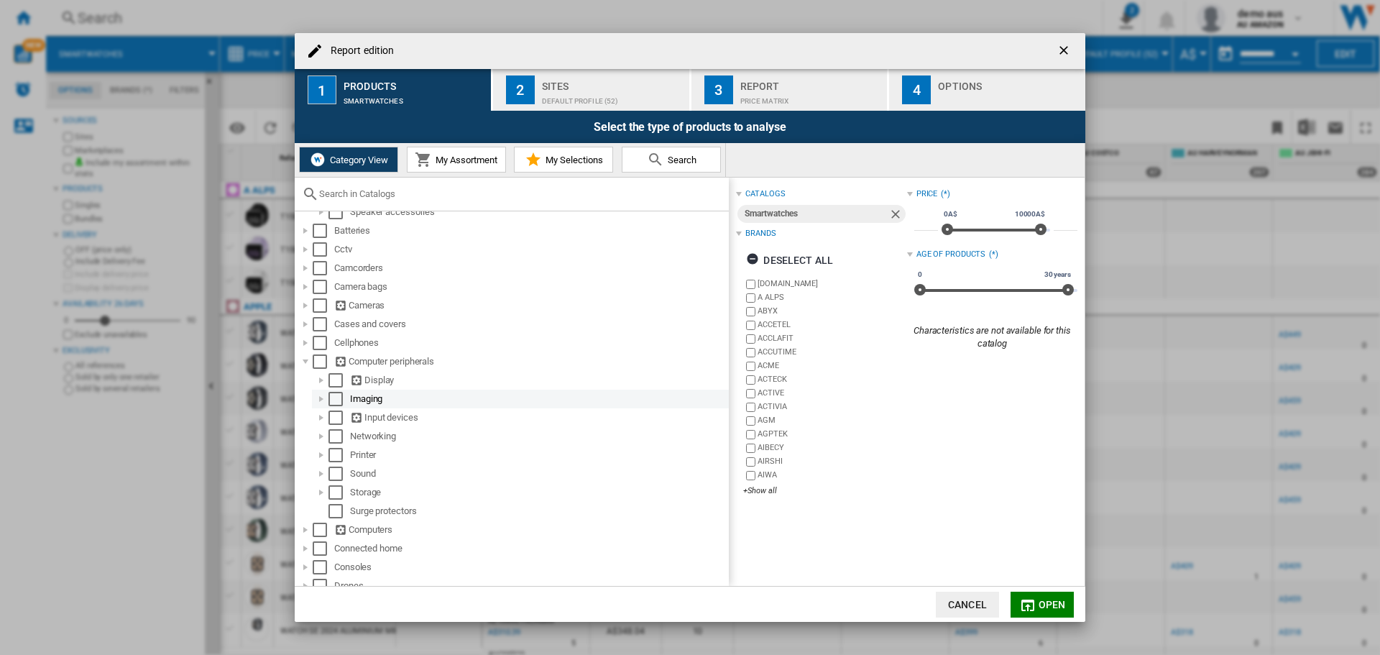
click at [322, 400] on div "Report edition ..." at bounding box center [321, 399] width 14 height 14
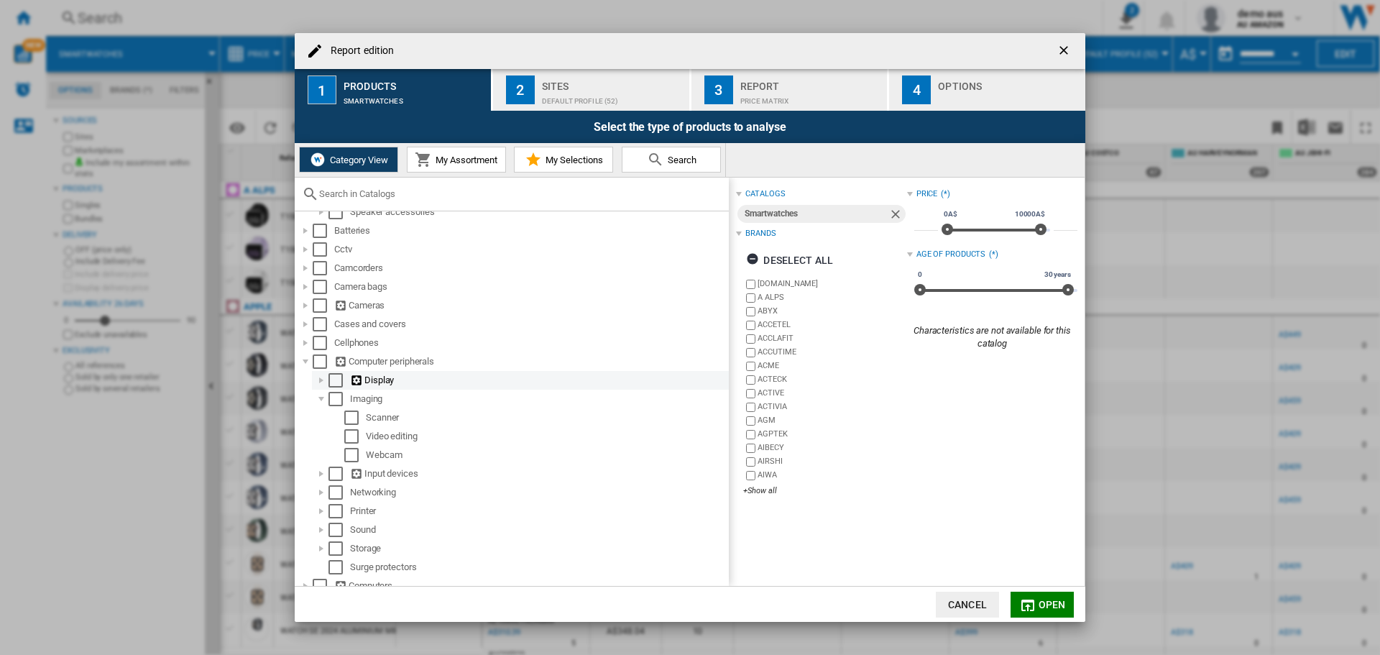
click at [318, 378] on div "Report edition ..." at bounding box center [321, 380] width 14 height 14
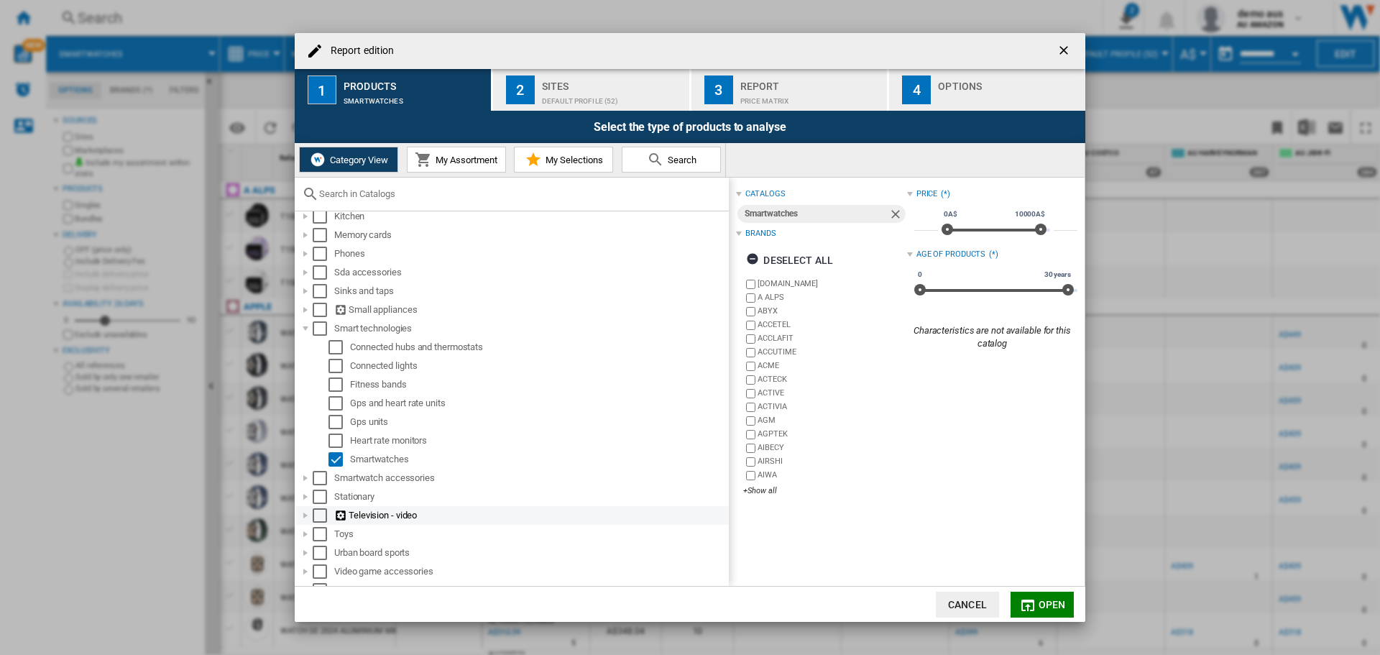
scroll to position [661, 0]
click at [306, 453] on div "Report edition ..." at bounding box center [305, 520] width 14 height 14
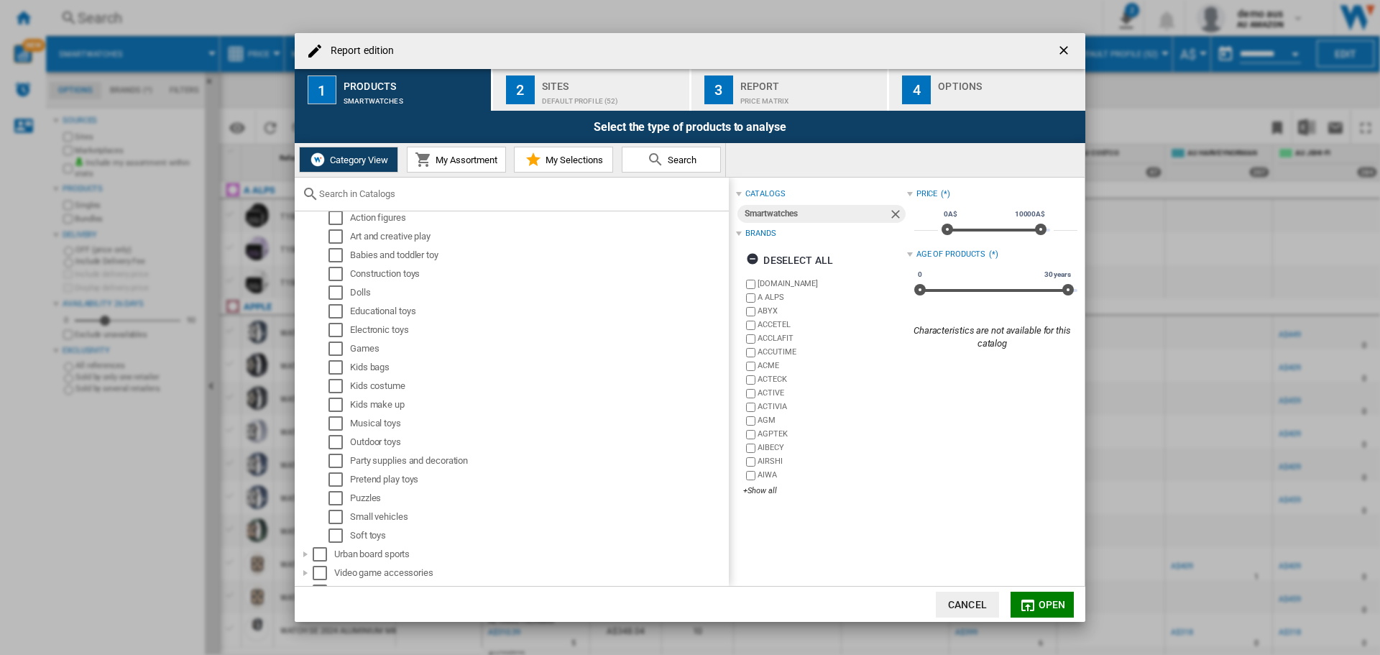
scroll to position [997, 0]
click at [919, 47] on ng-md-icon "getI18NText('BUTTONS.CLOSE_DIALOG')" at bounding box center [1065, 51] width 17 height 17
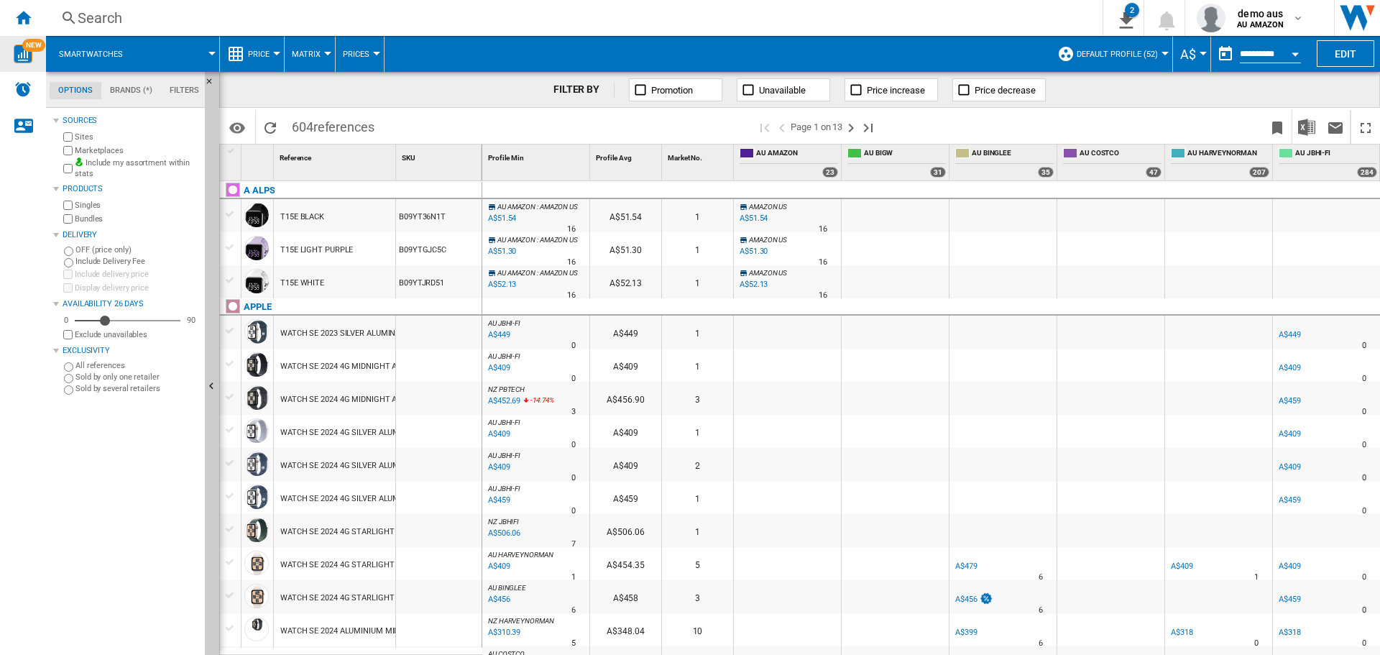
click at [29, 47] on span "NEW" at bounding box center [33, 45] width 23 height 13
